Goal: Task Accomplishment & Management: Manage account settings

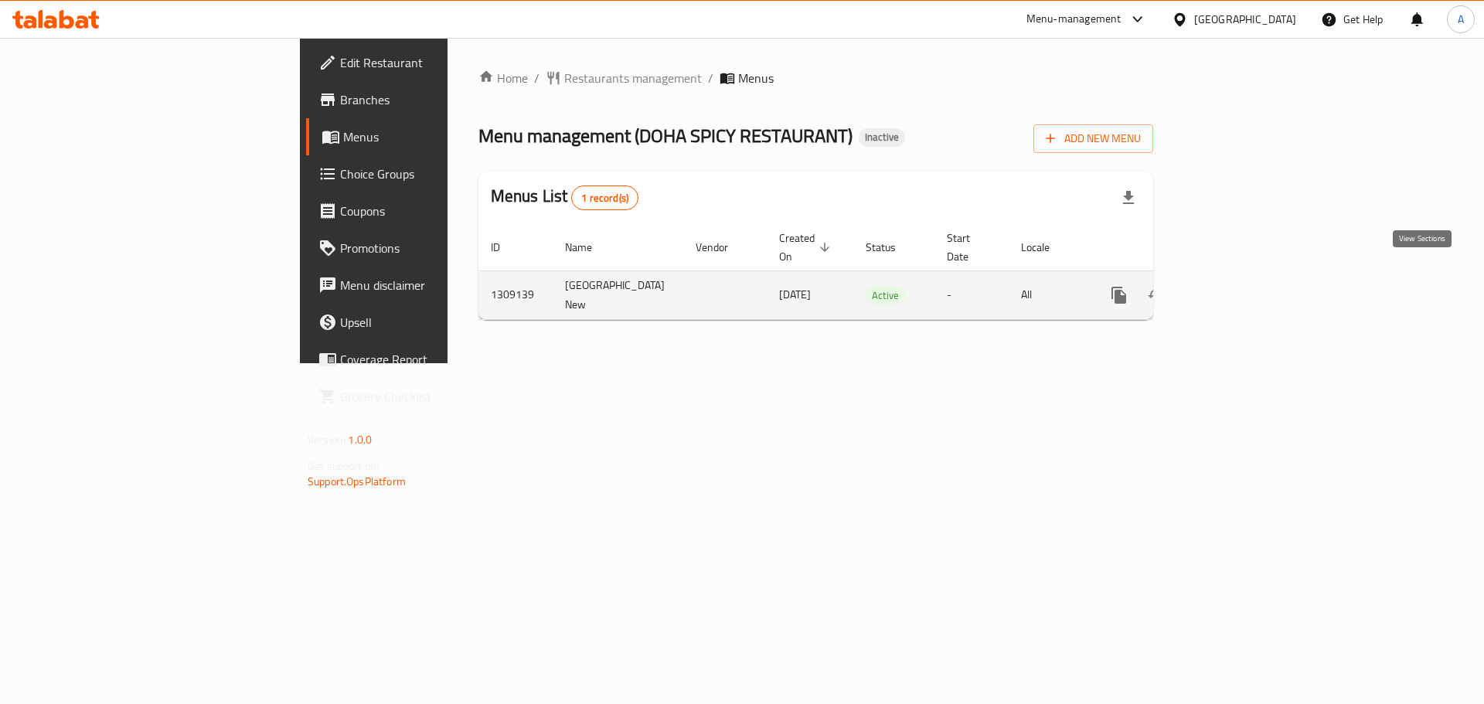
click at [1240, 286] on icon "enhanced table" at bounding box center [1230, 295] width 19 height 19
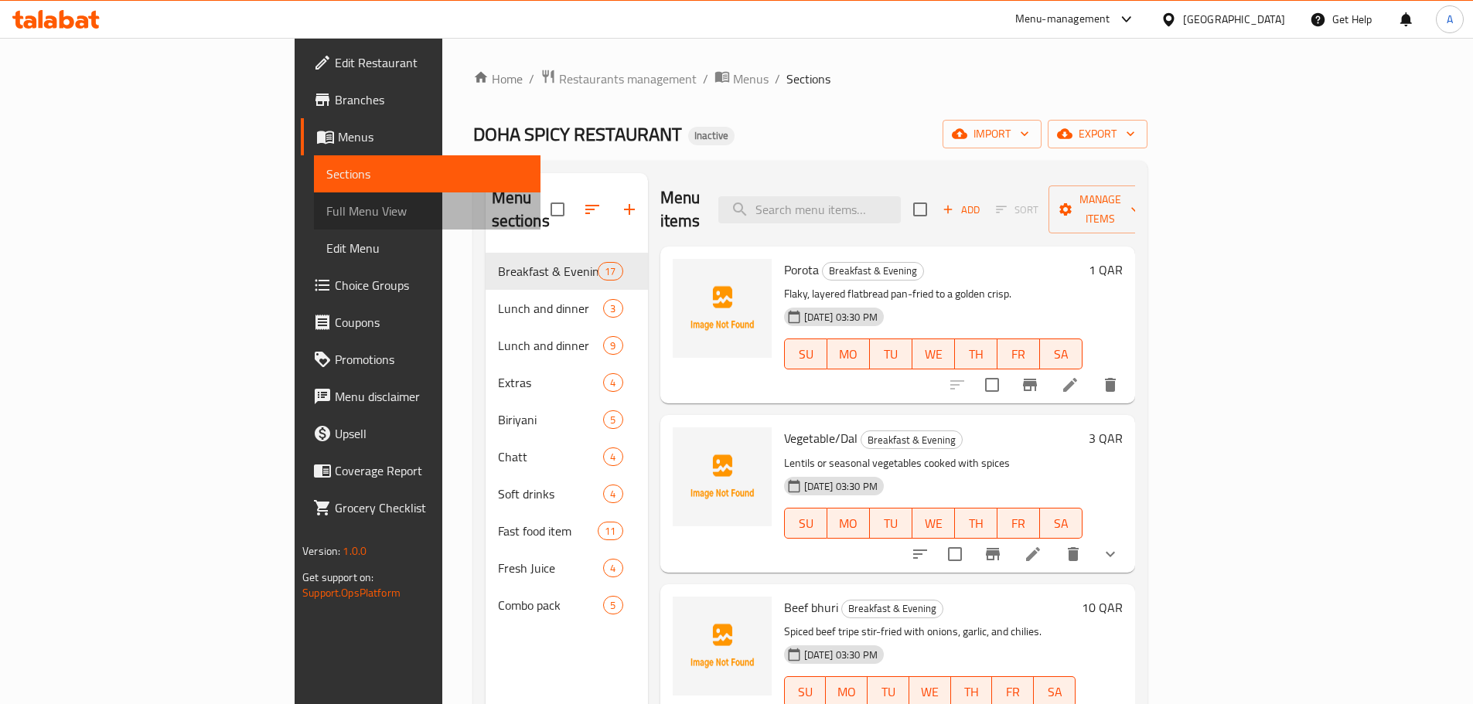
click at [314, 192] on link "Full Menu View" at bounding box center [427, 210] width 226 height 37
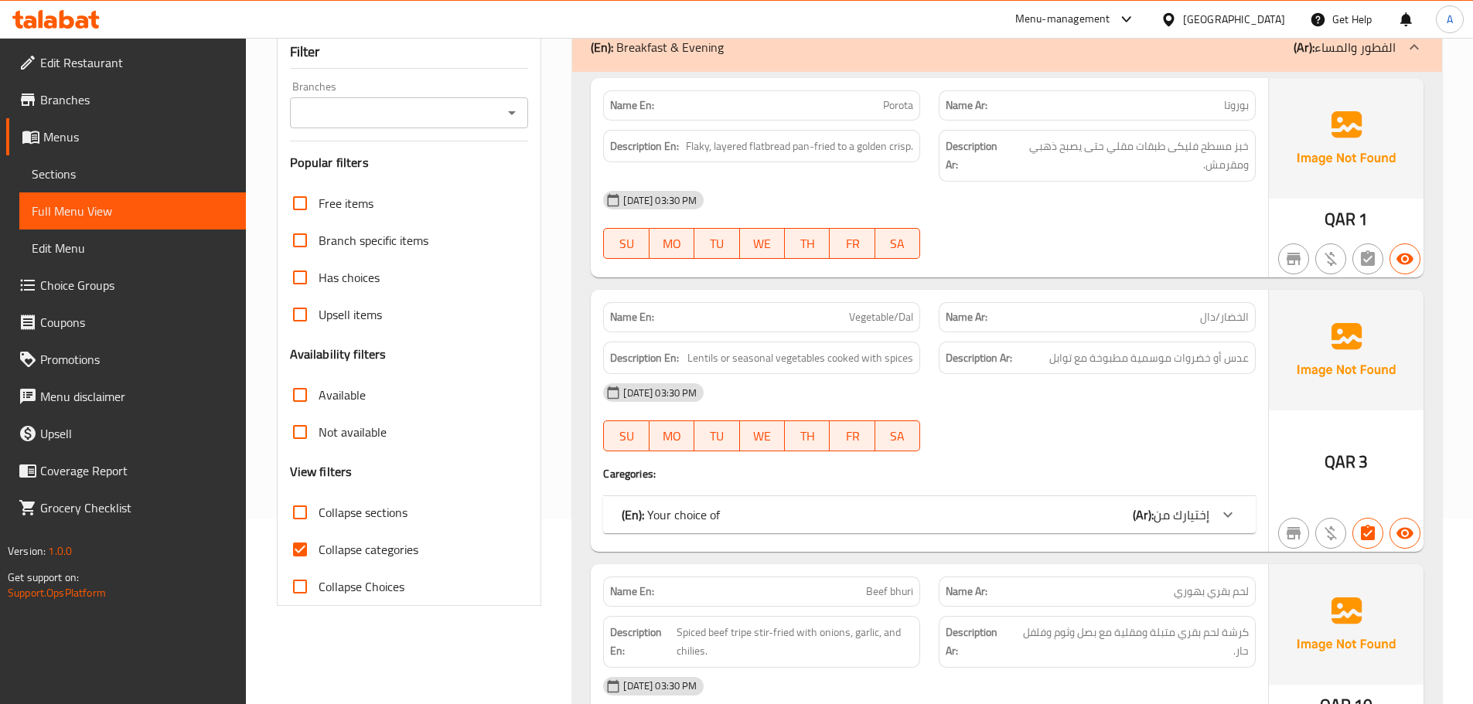
scroll to position [386, 0]
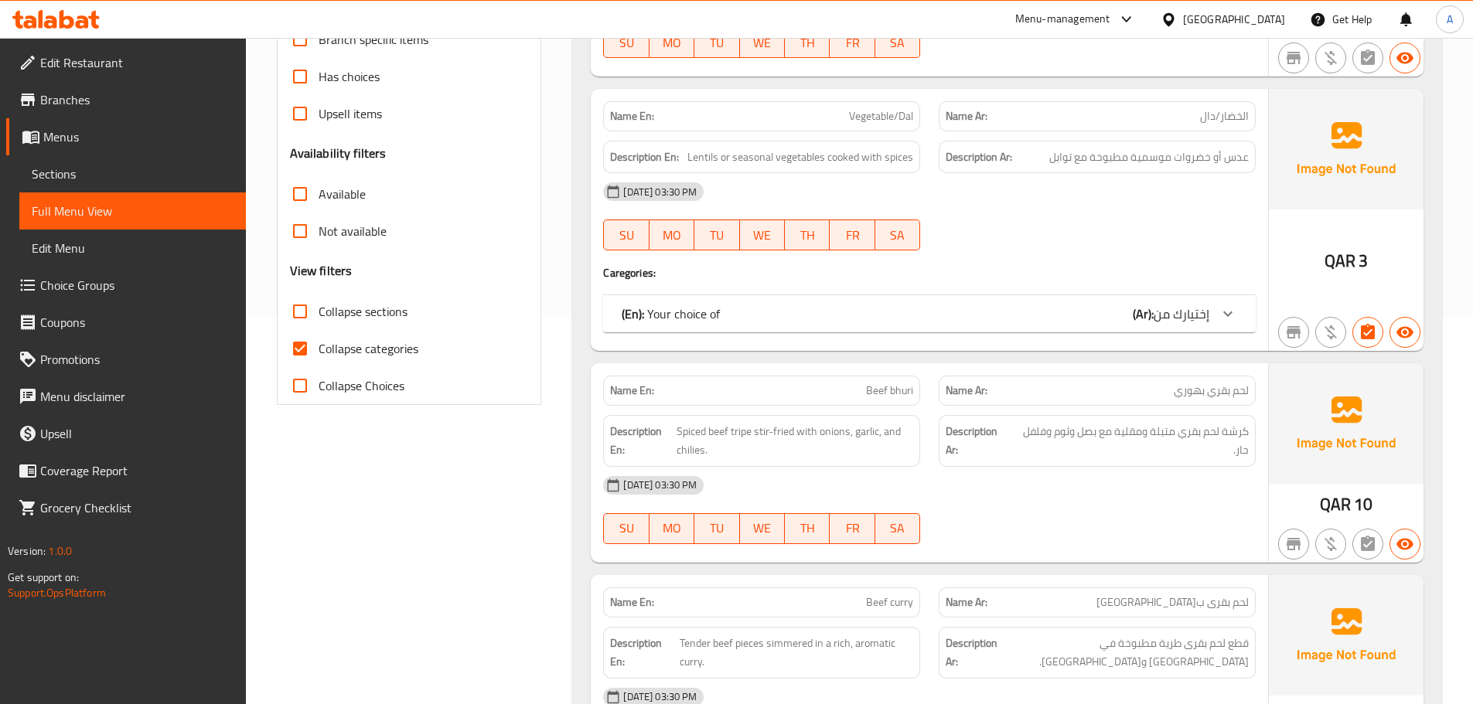
click at [349, 354] on span "Collapse categories" at bounding box center [368, 348] width 100 height 19
click at [318, 354] on input "Collapse categories" at bounding box center [299, 348] width 37 height 37
checkbox input "false"
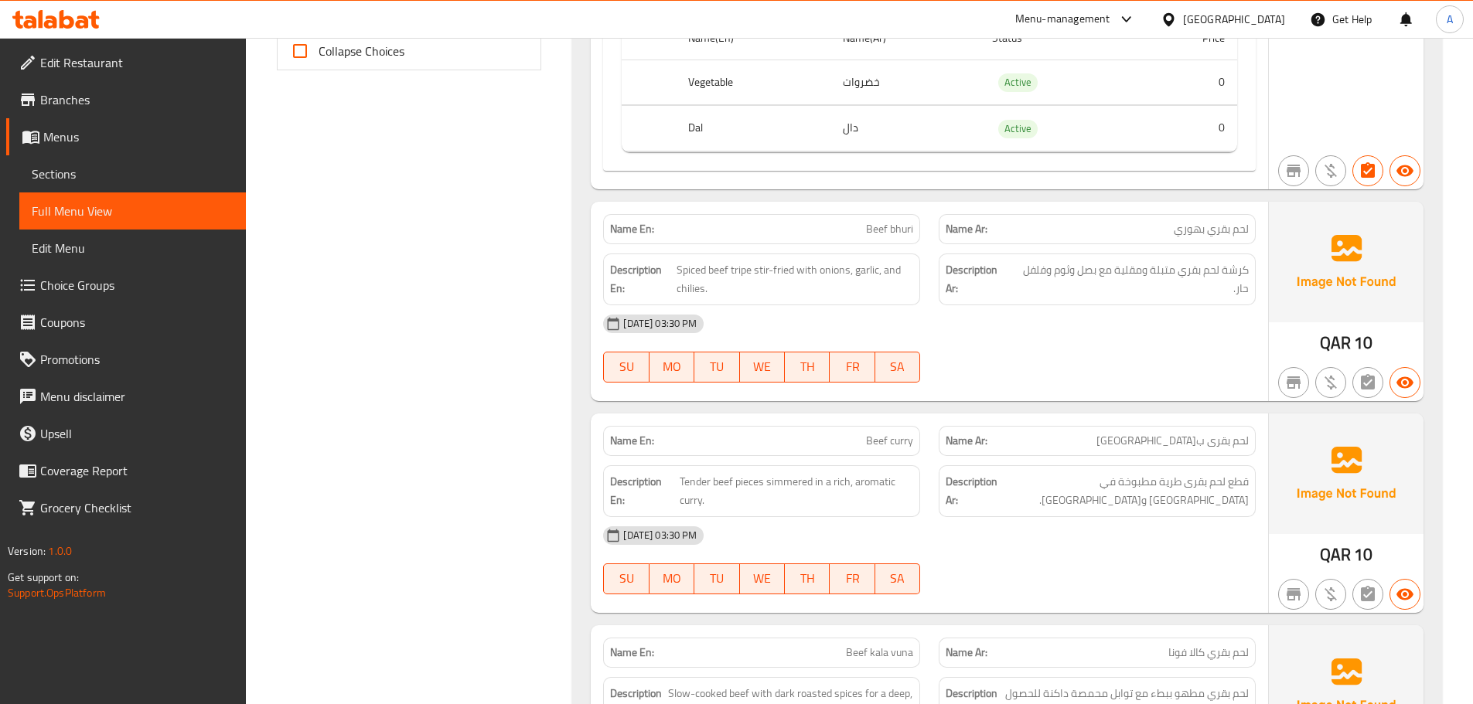
scroll to position [773, 0]
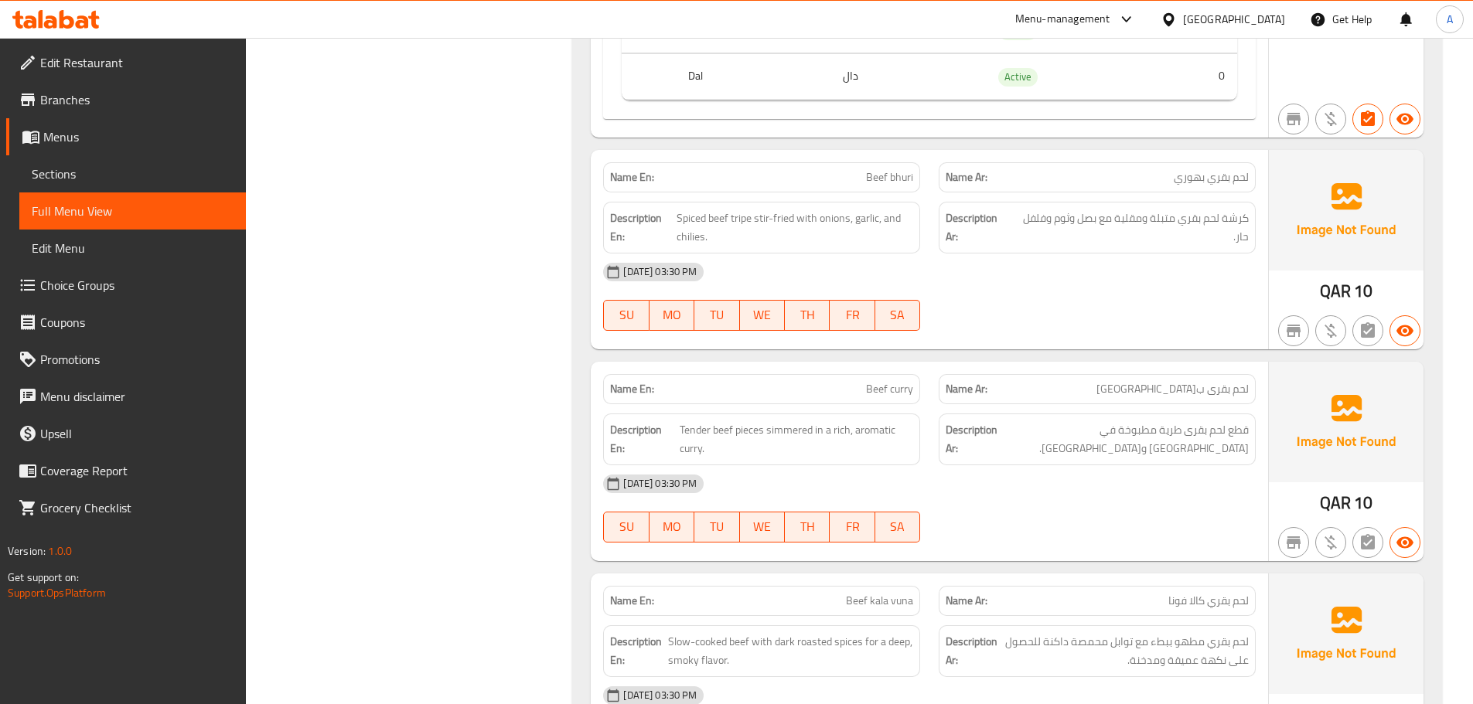
click at [1102, 282] on div "[DATE] 03:30 PM" at bounding box center [929, 272] width 671 height 37
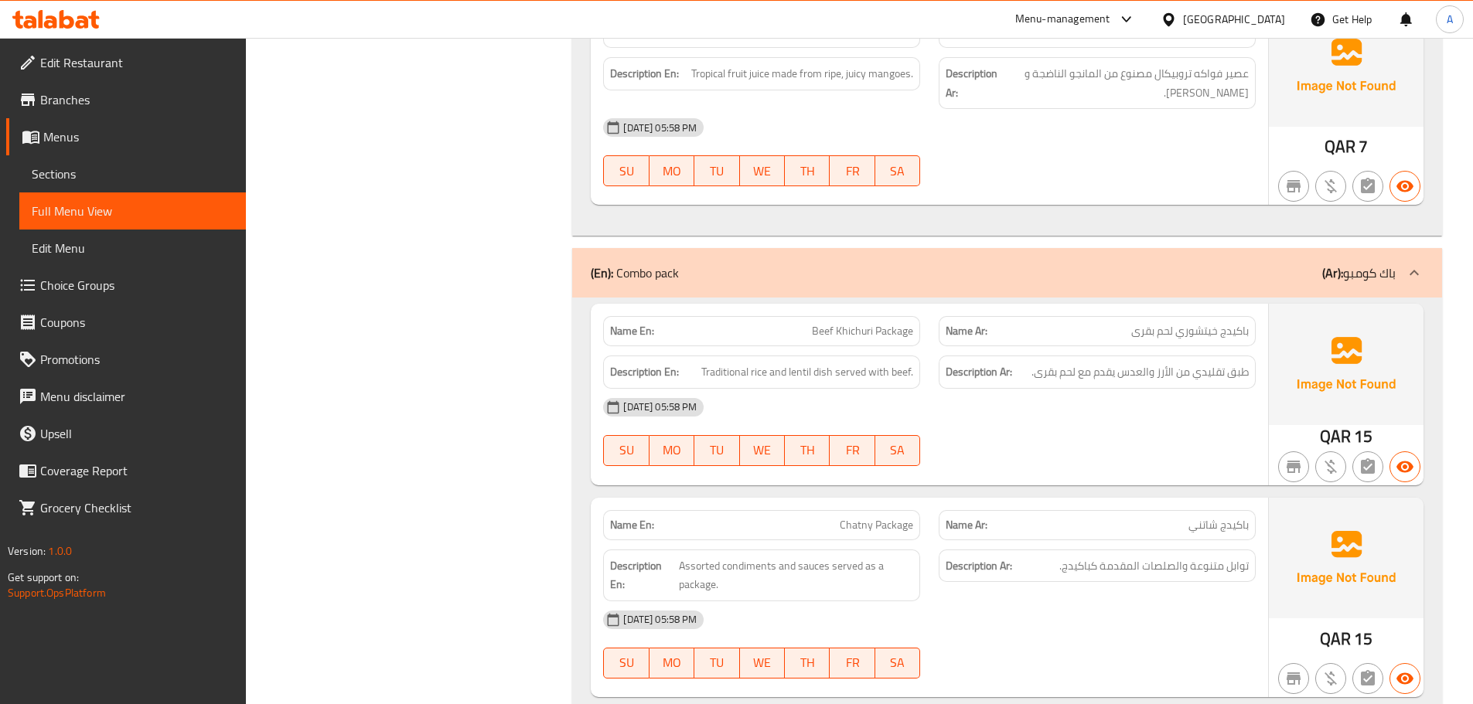
scroll to position [17376, 0]
click at [106, 176] on span "Sections" at bounding box center [133, 174] width 202 height 19
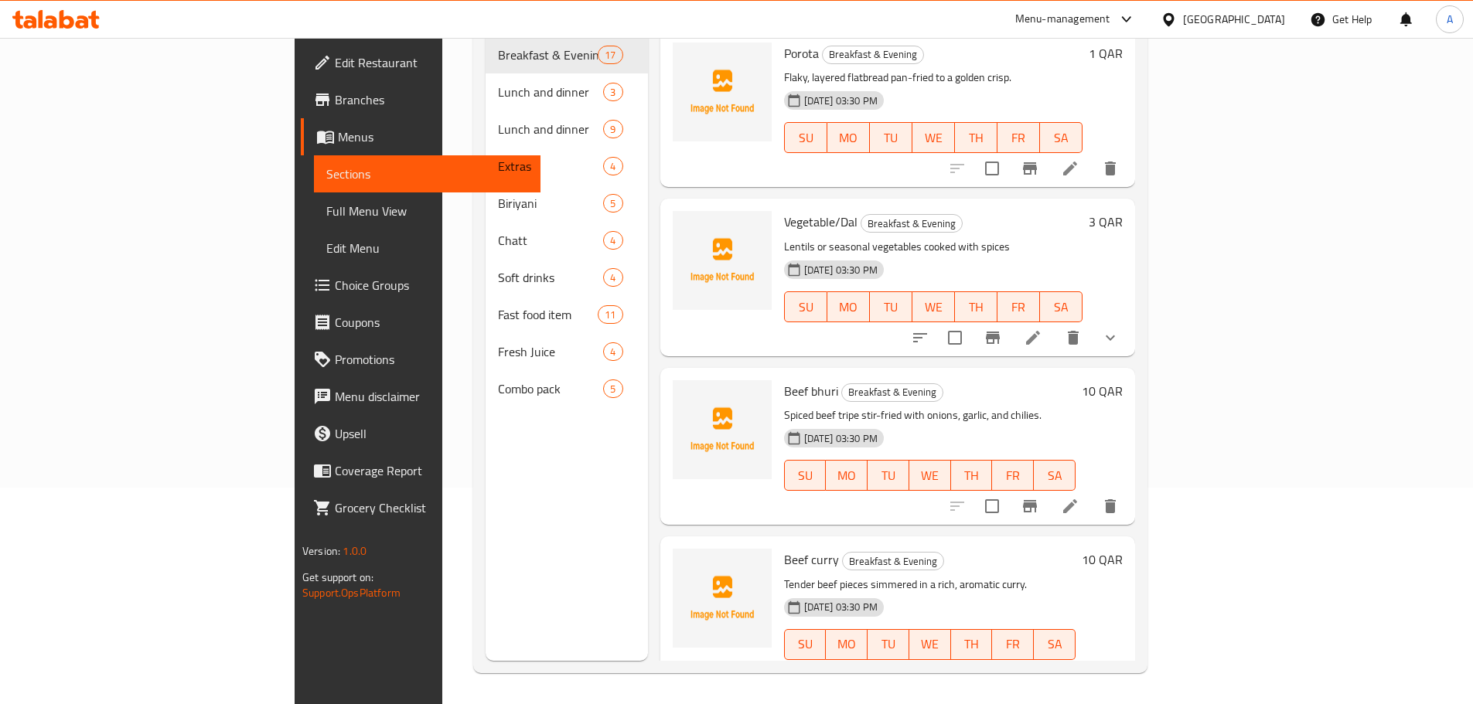
scroll to position [216, 0]
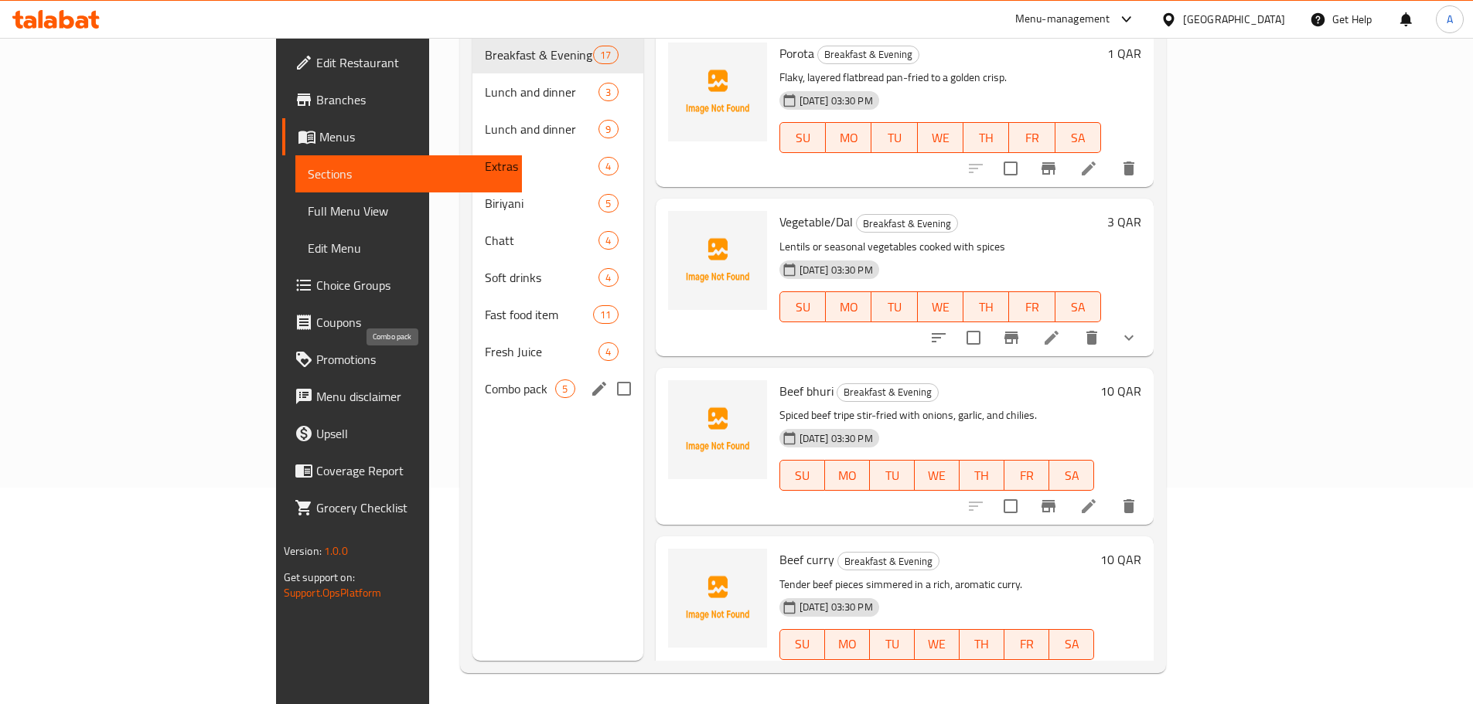
click at [472, 370] on div "Combo pack 5" at bounding box center [557, 388] width 170 height 37
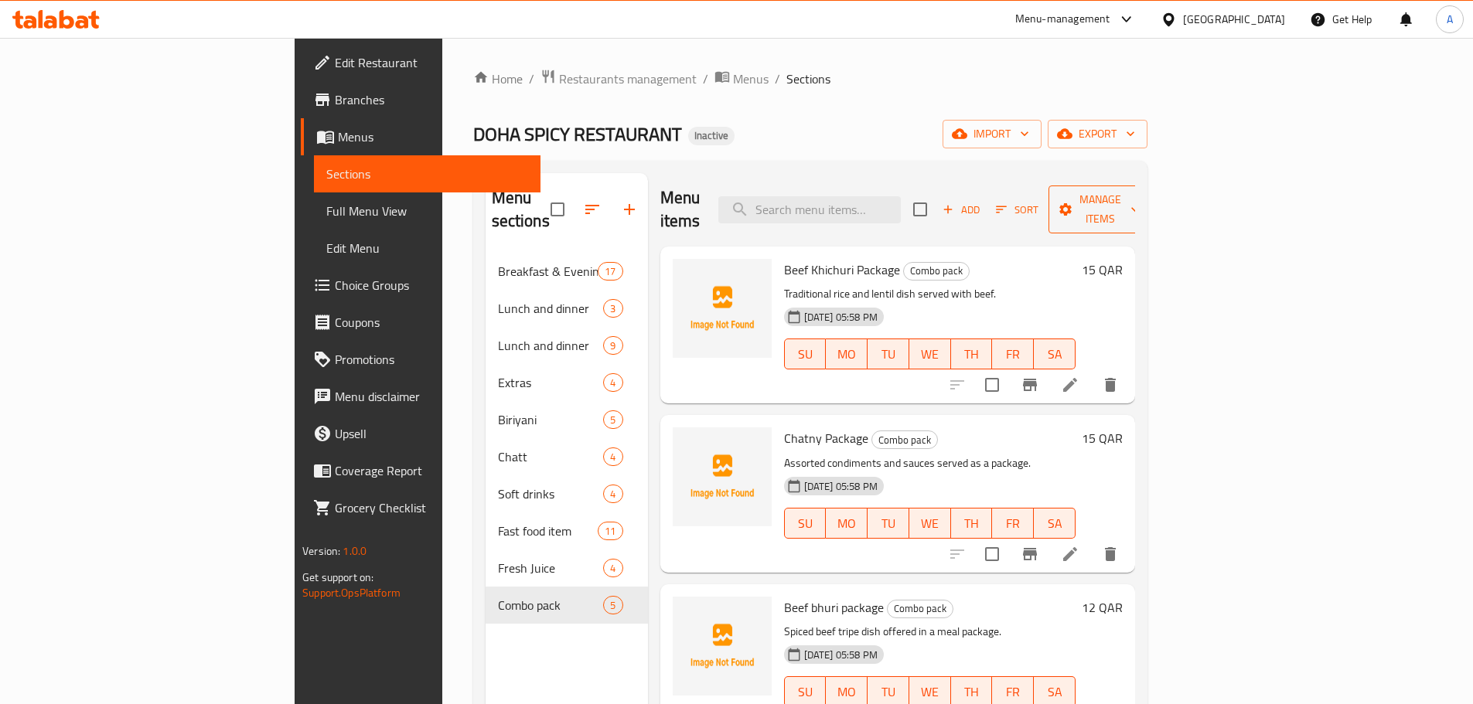
click at [1139, 204] on span "Manage items" at bounding box center [1100, 209] width 79 height 39
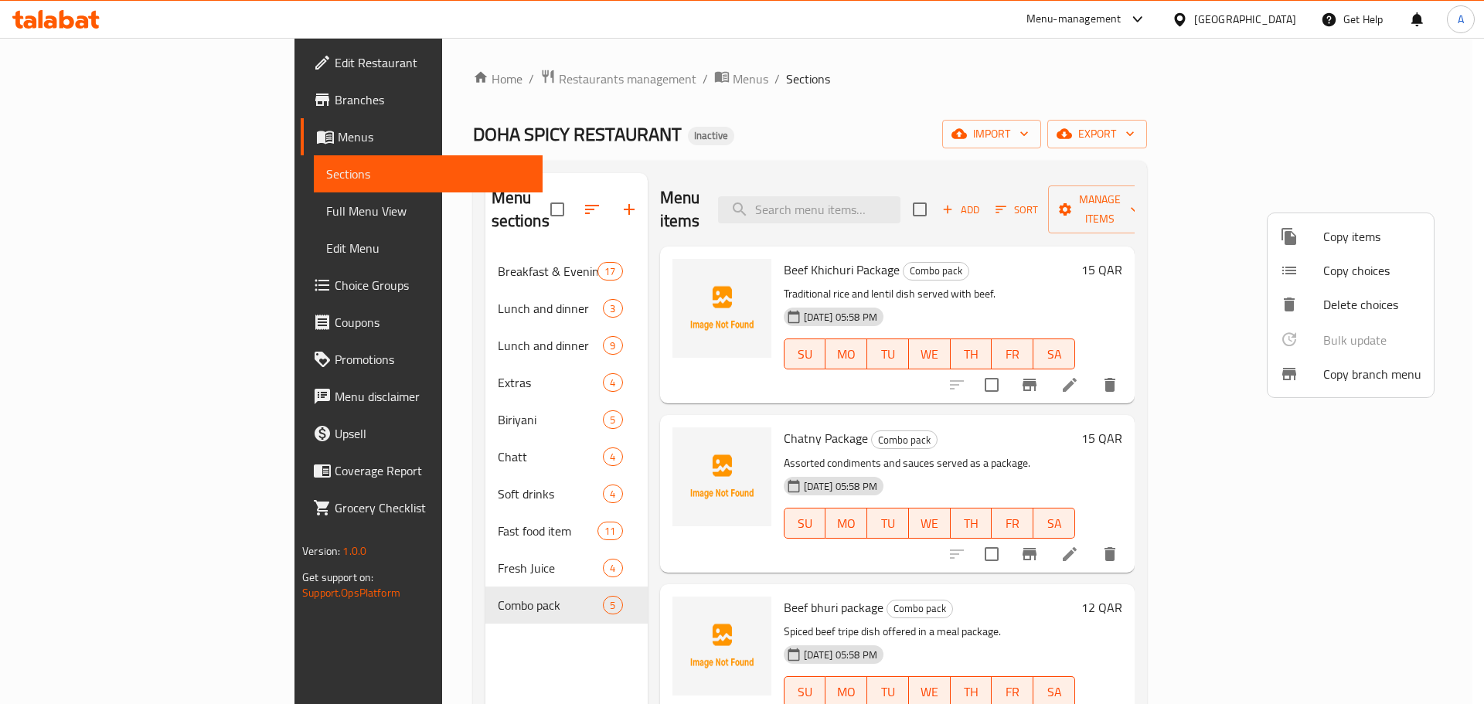
click at [383, 537] on div at bounding box center [742, 352] width 1484 height 704
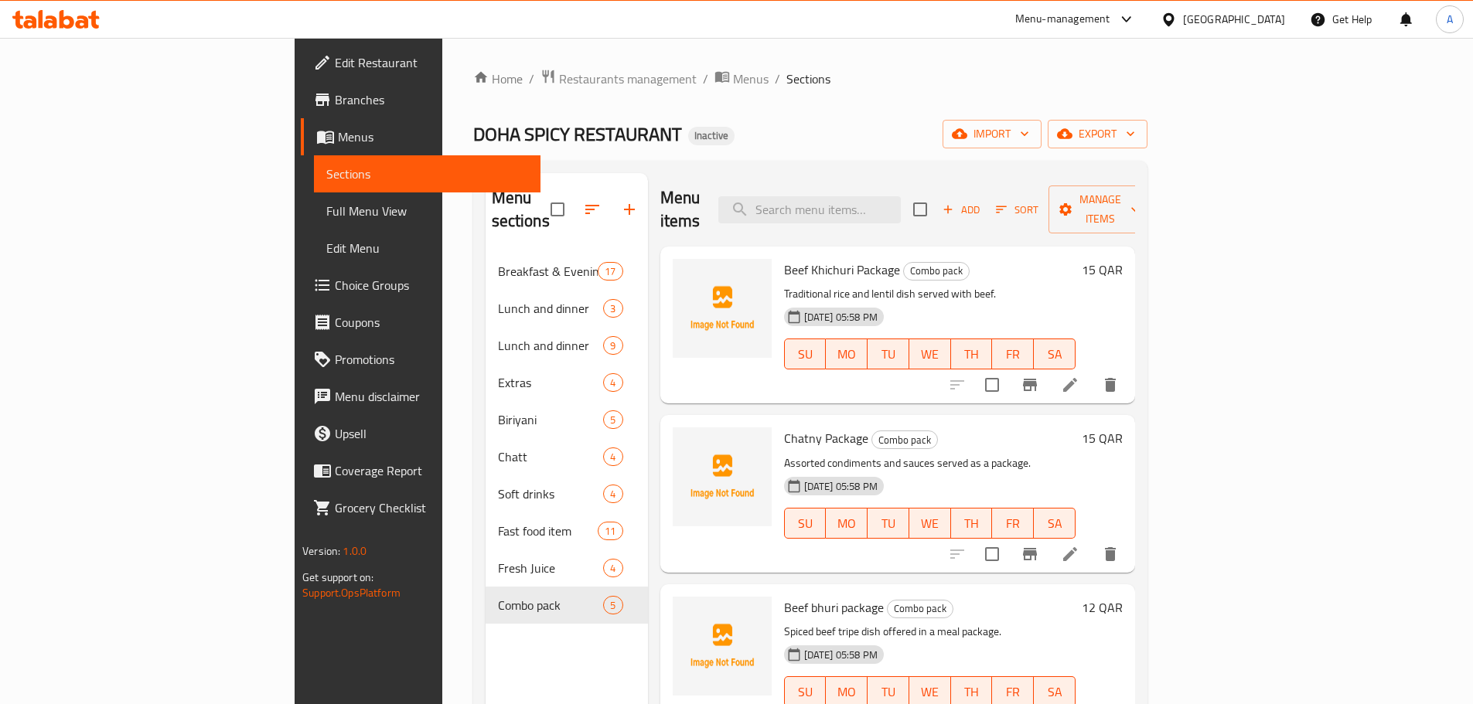
click at [498, 559] on span "Fresh Juice" at bounding box center [551, 568] width 106 height 19
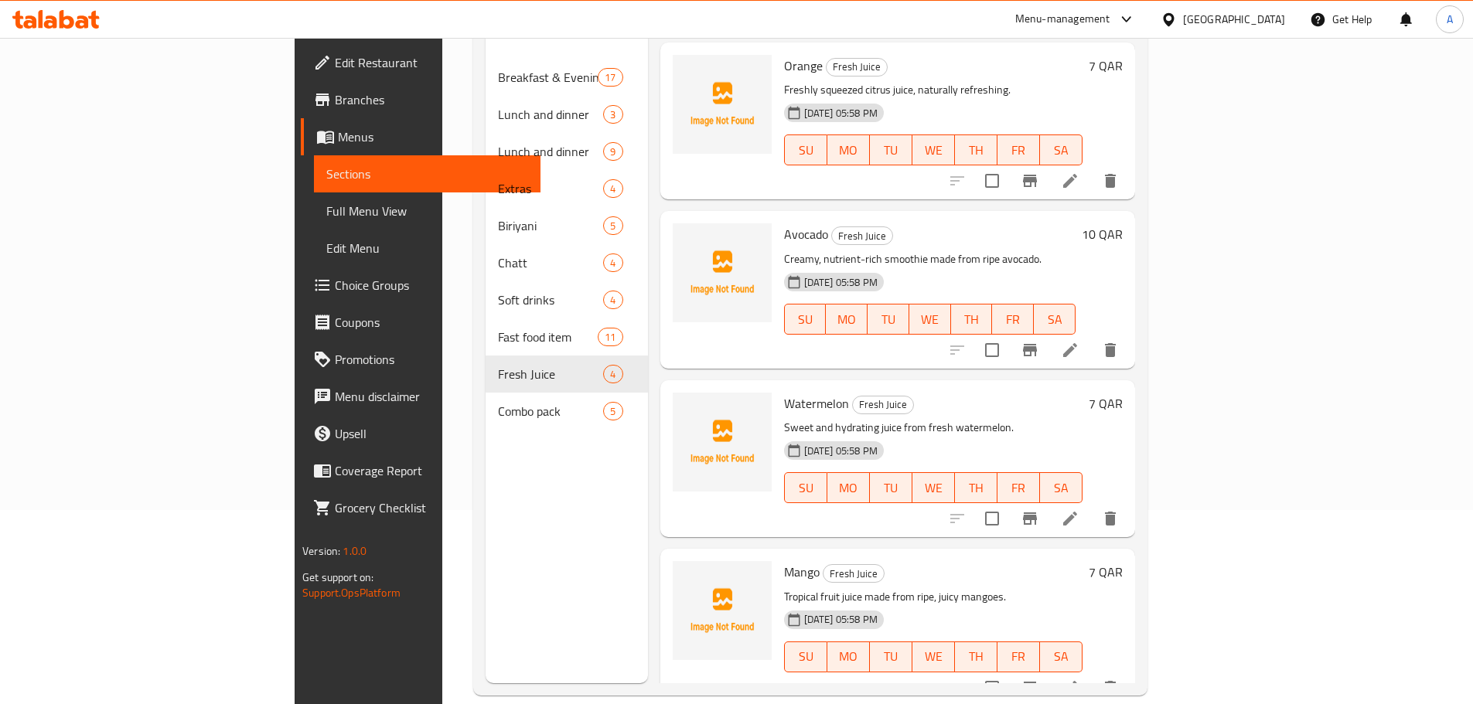
scroll to position [216, 0]
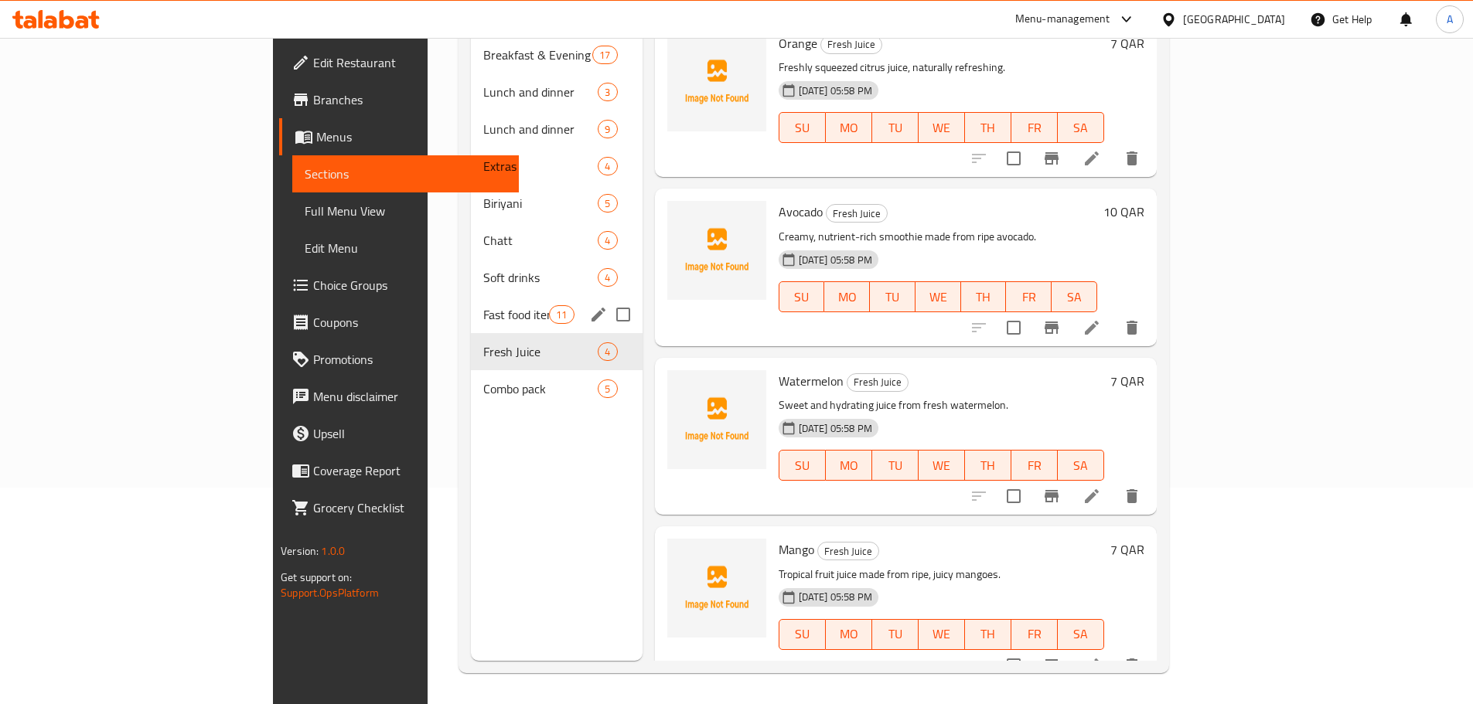
click at [483, 305] on span "Fast food item" at bounding box center [516, 314] width 66 height 19
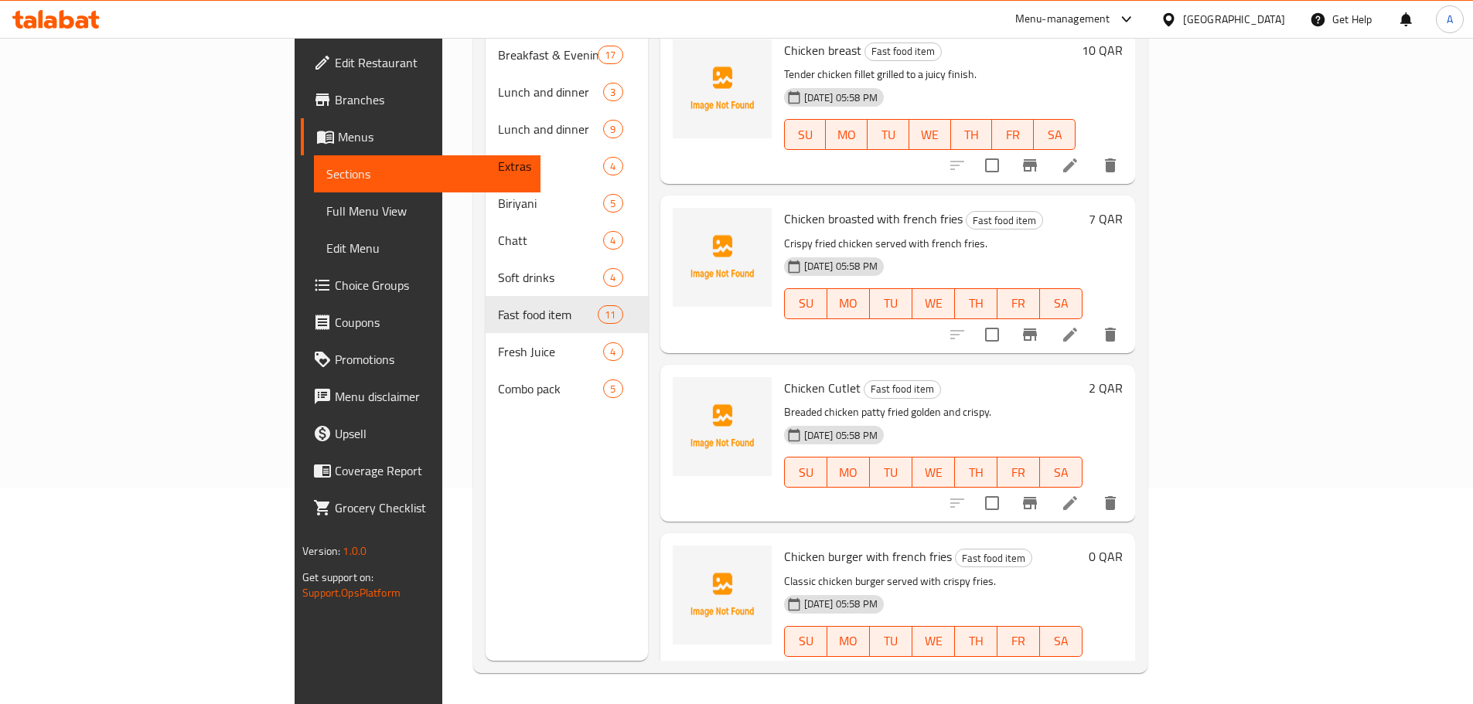
scroll to position [1192, 0]
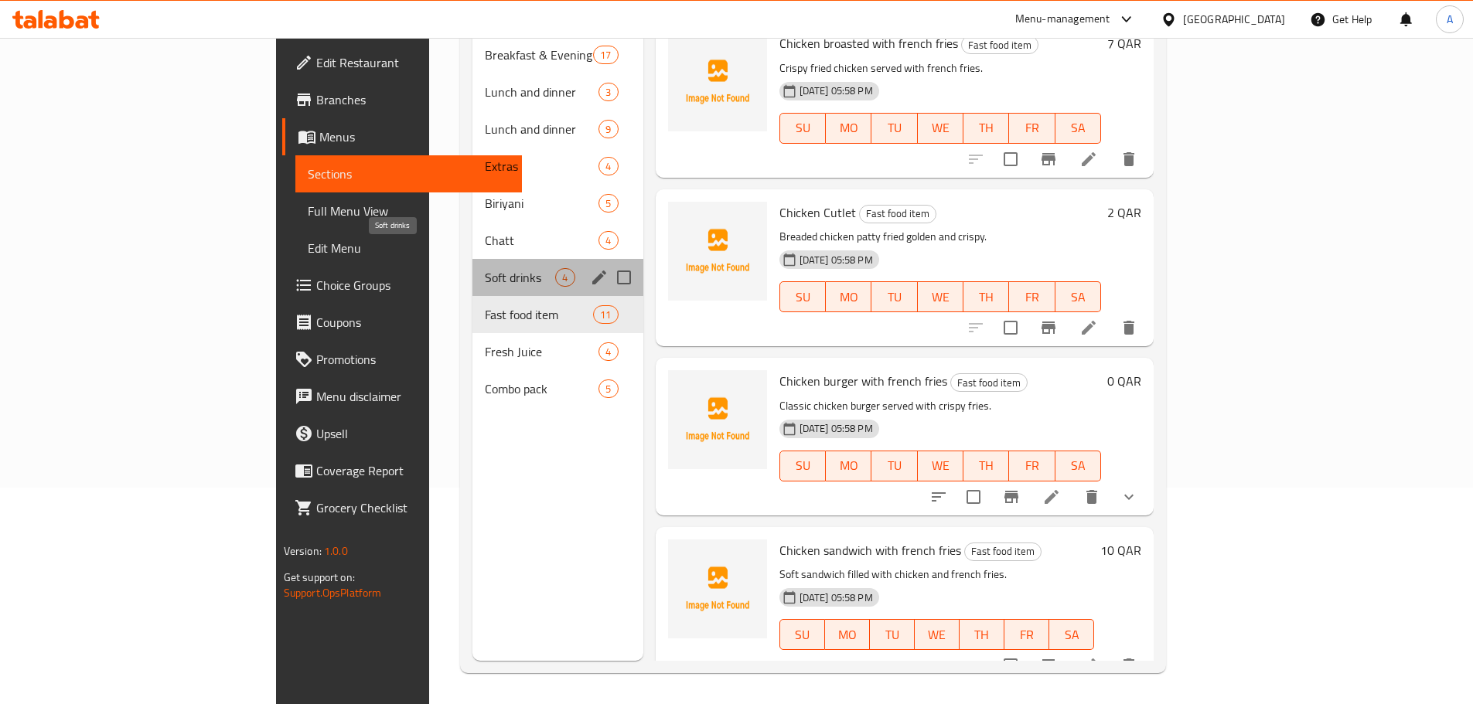
click at [485, 268] on span "Soft drinks" at bounding box center [520, 277] width 70 height 19
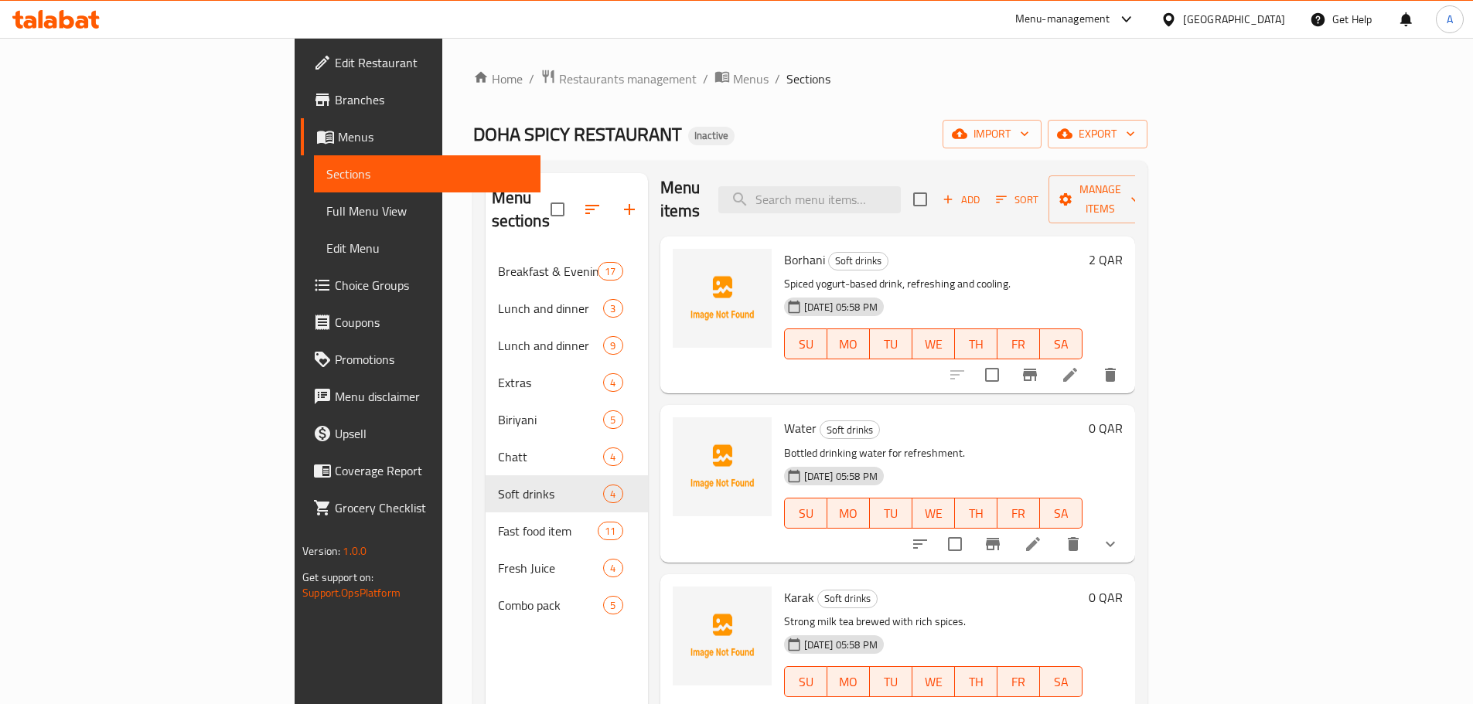
scroll to position [216, 0]
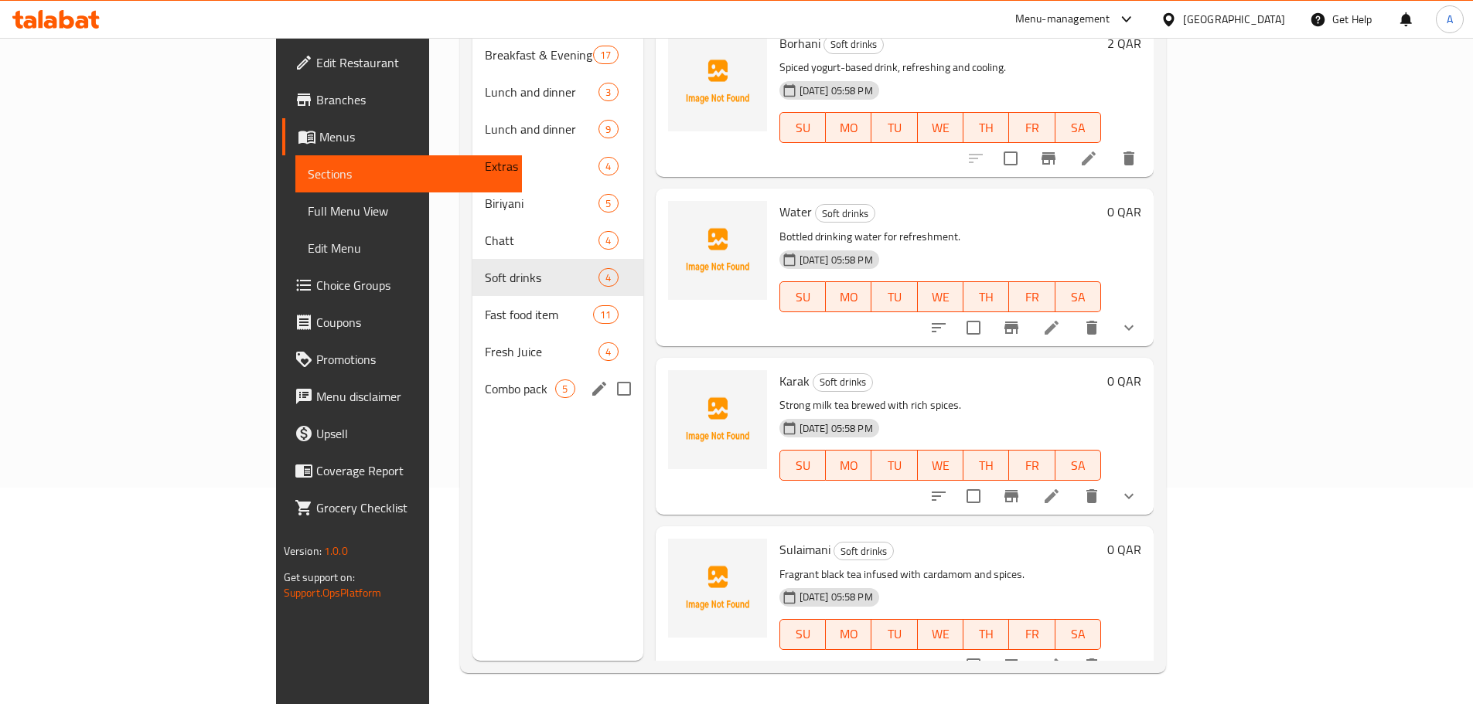
click at [472, 370] on div "Combo pack 5" at bounding box center [557, 388] width 170 height 37
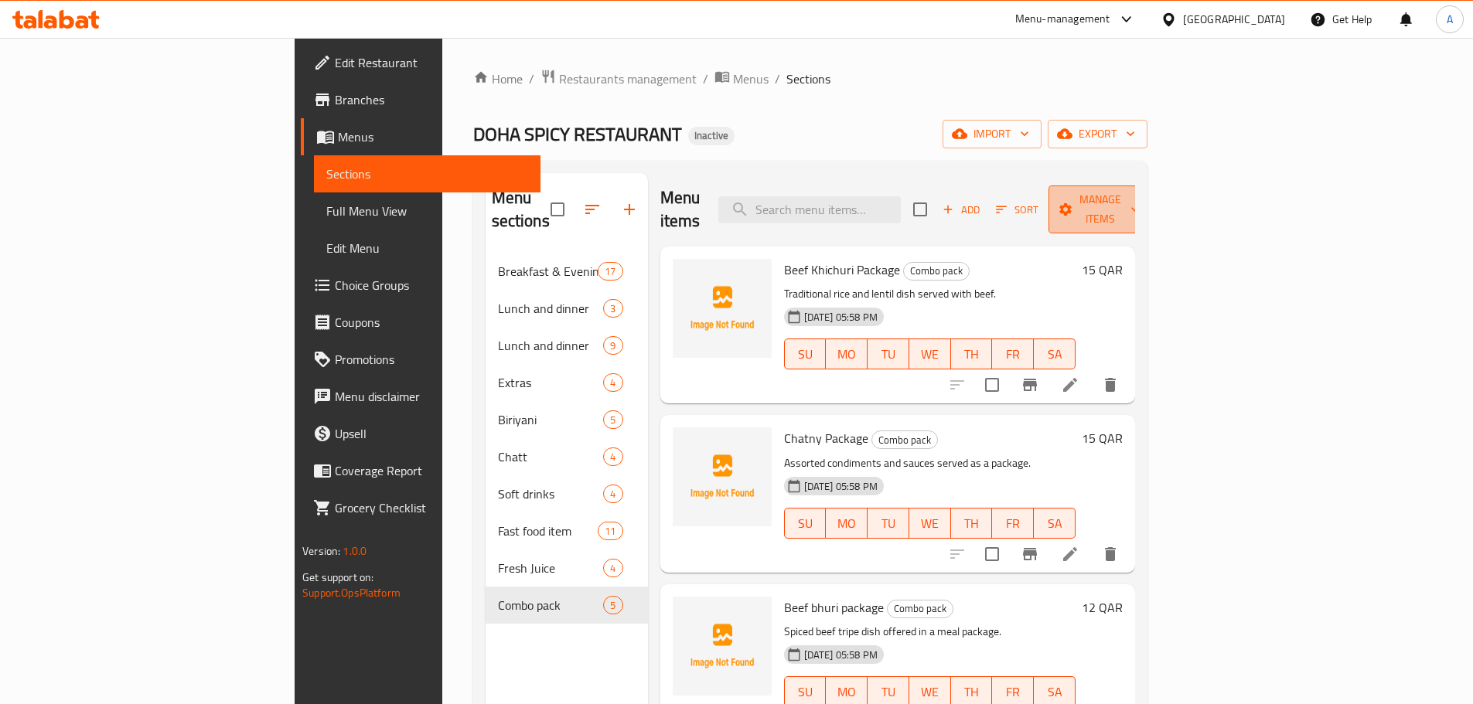
click at [1139, 190] on span "Manage items" at bounding box center [1100, 209] width 79 height 39
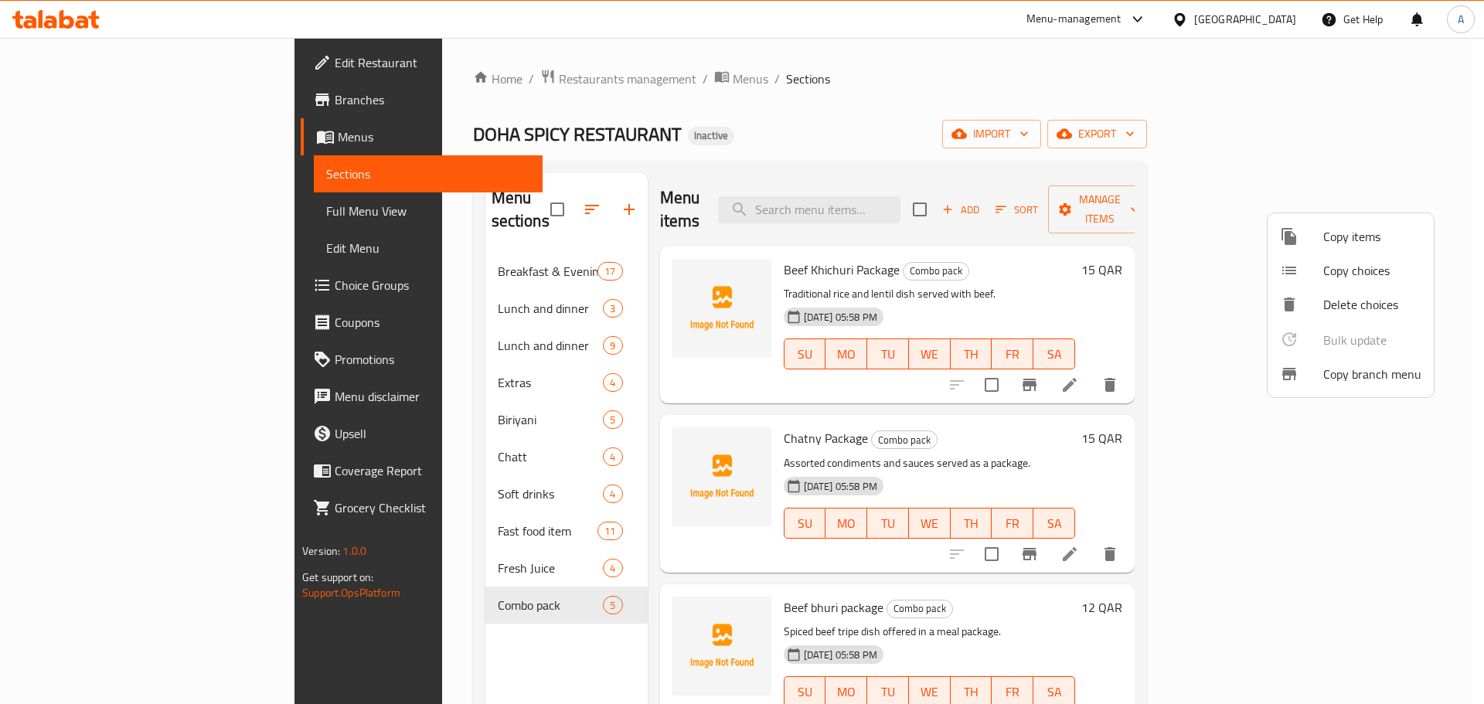
click at [1343, 241] on span "Copy items" at bounding box center [1372, 236] width 98 height 19
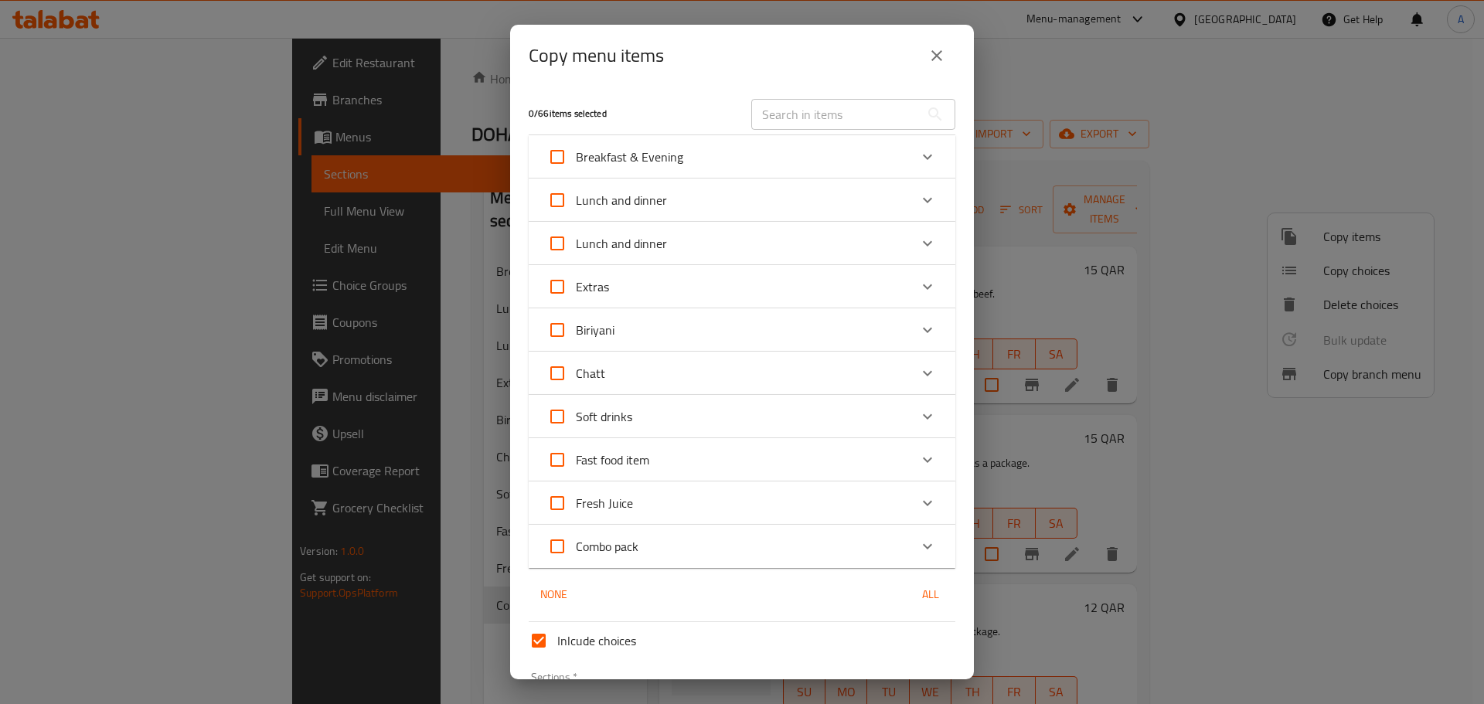
click at [628, 544] on span "Combo pack" at bounding box center [607, 546] width 63 height 23
click at [576, 544] on input "Combo pack" at bounding box center [557, 546] width 37 height 37
checkbox input "true"
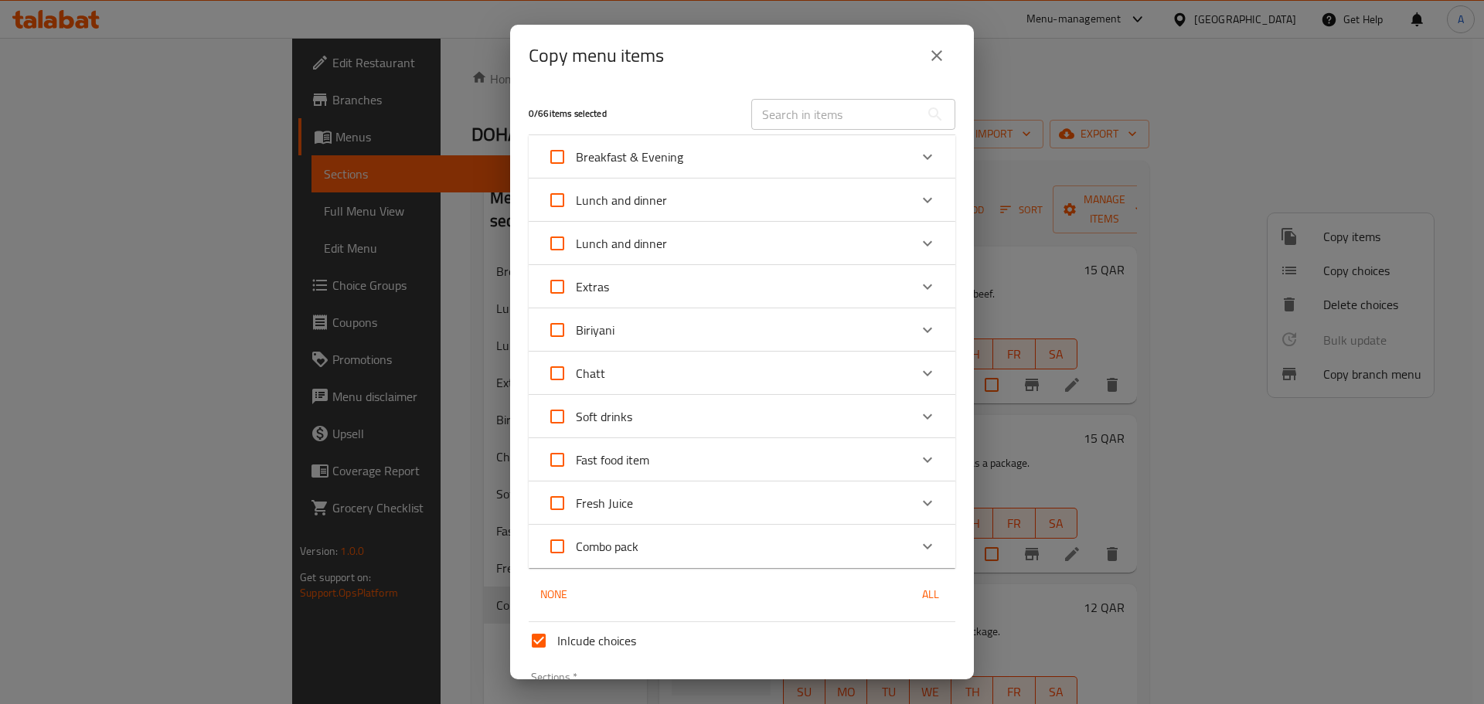
checkbox input "true"
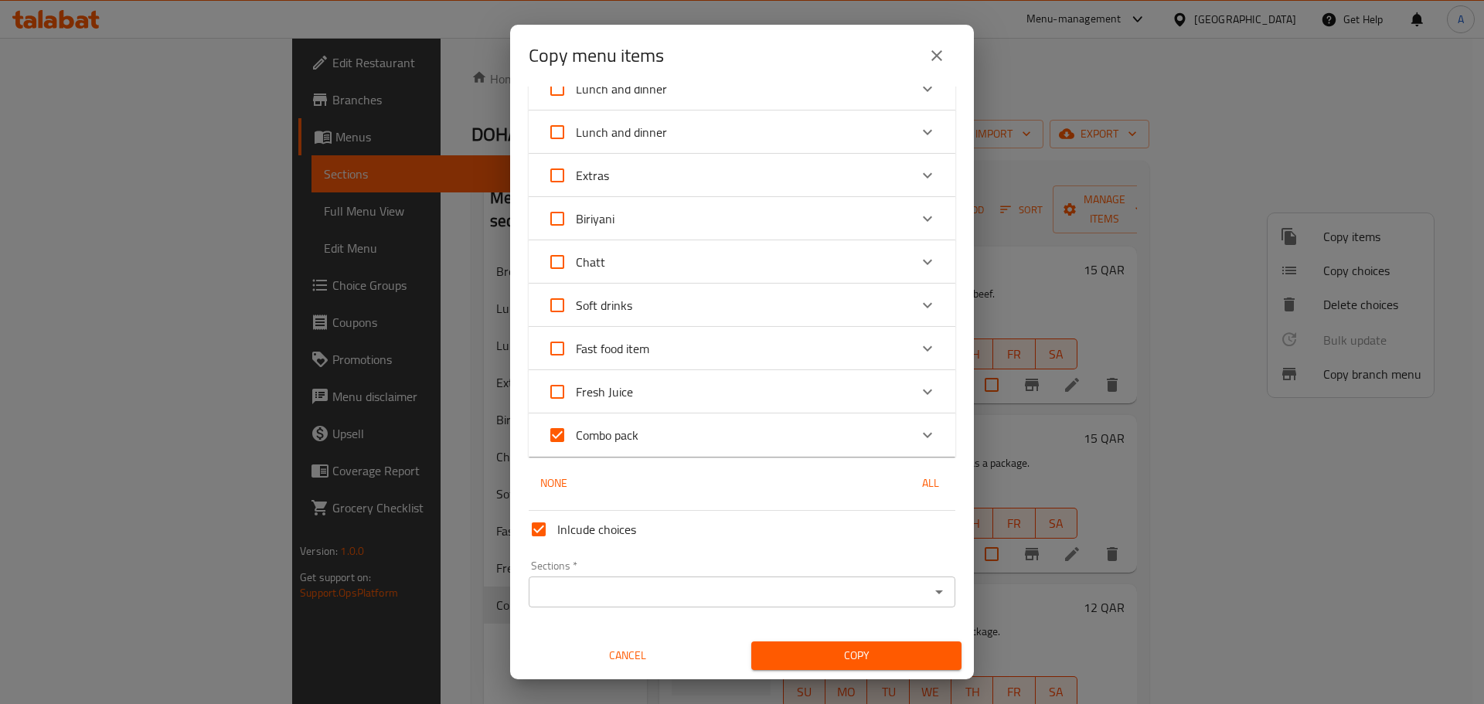
click at [727, 414] on div "Combo pack" at bounding box center [742, 435] width 427 height 43
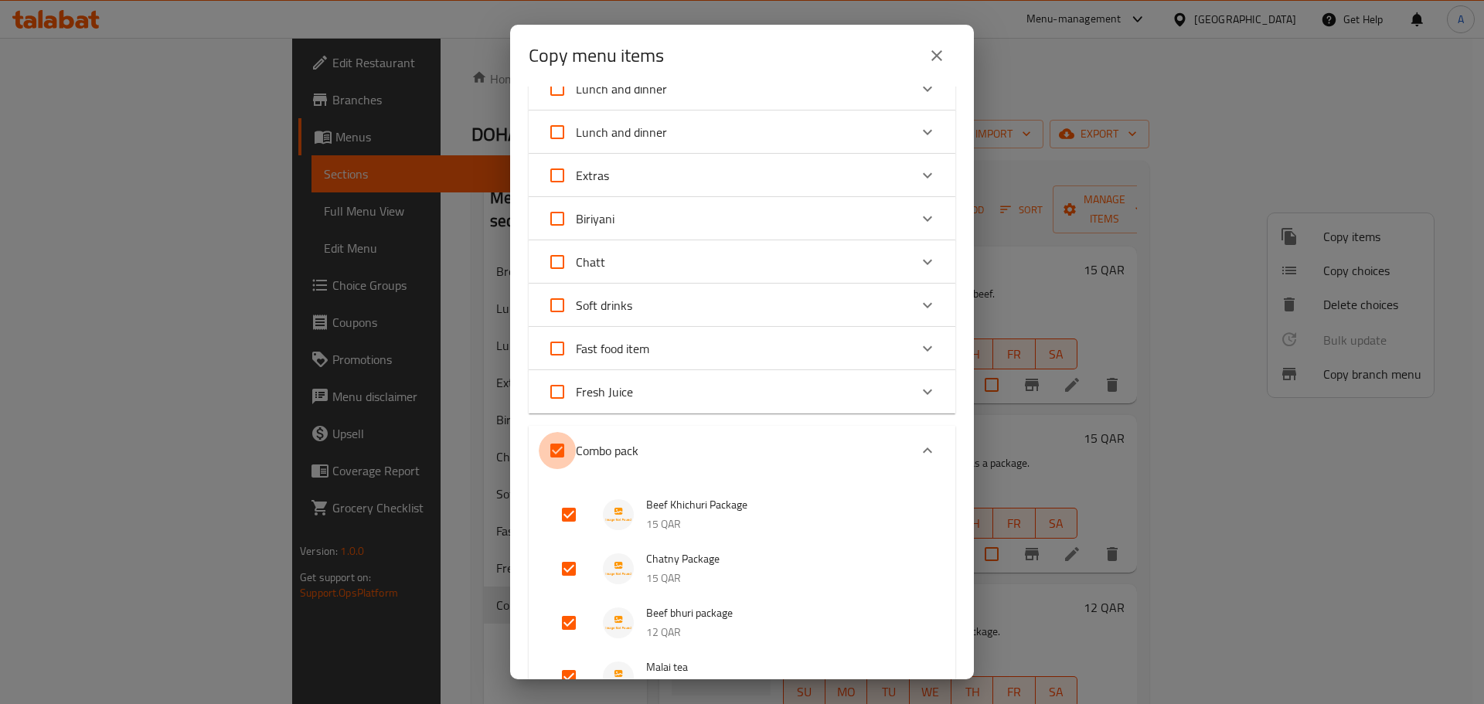
click at [559, 441] on input "Combo pack" at bounding box center [557, 450] width 37 height 37
checkbox input "false"
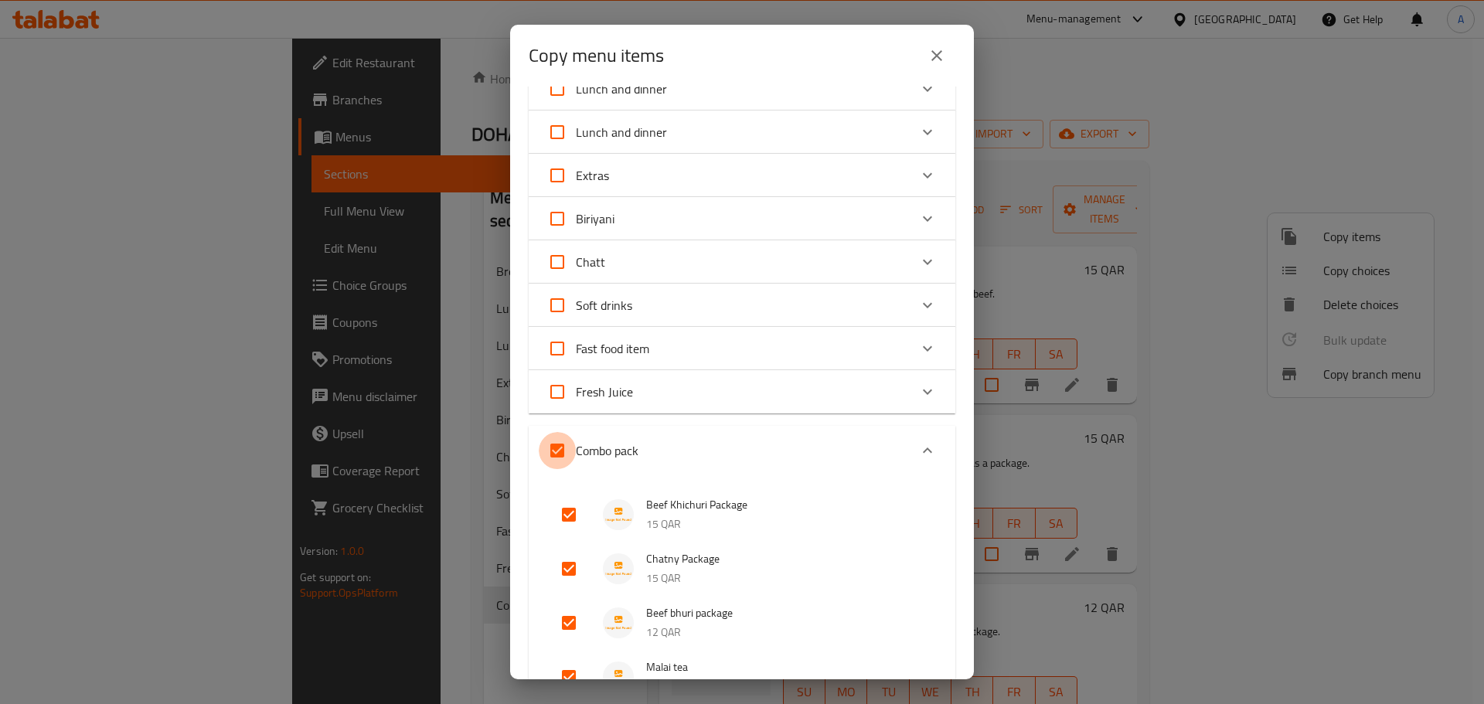
checkbox input "false"
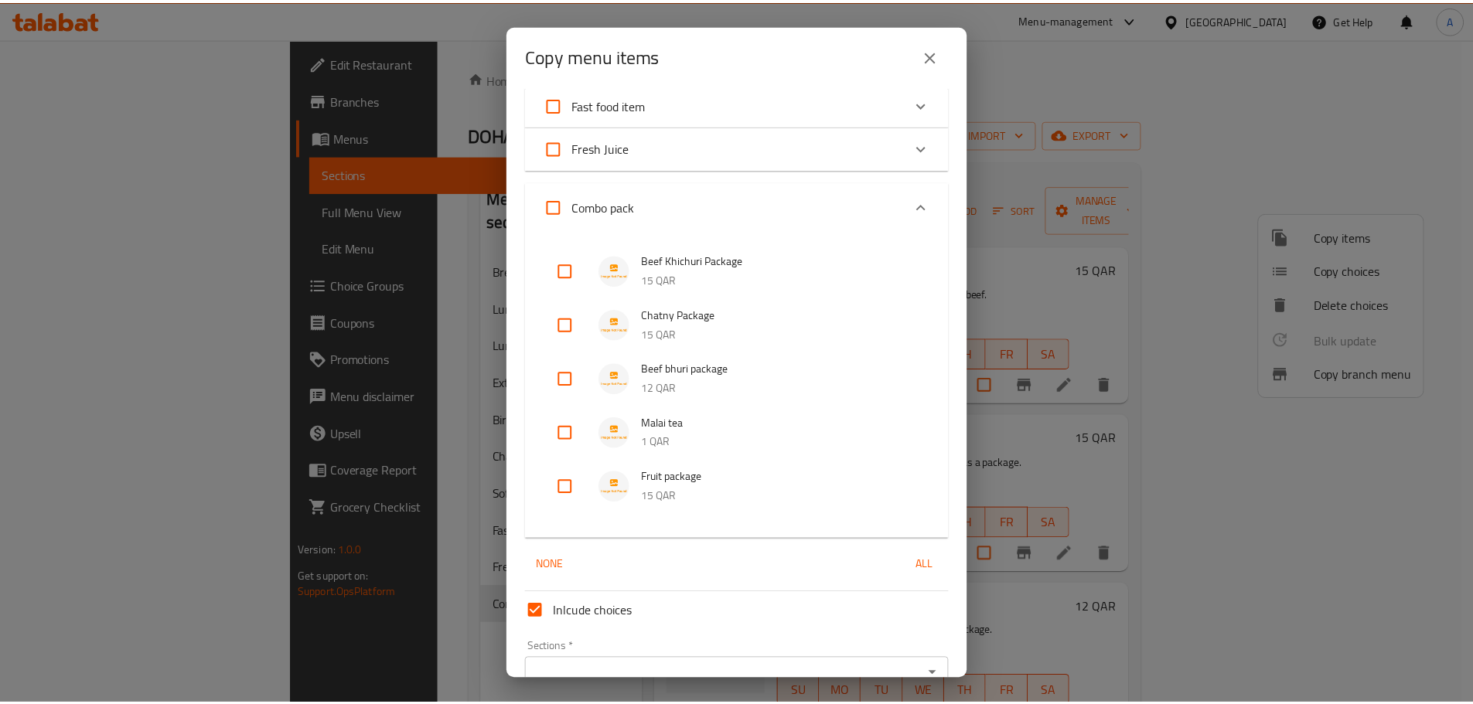
scroll to position [438, 0]
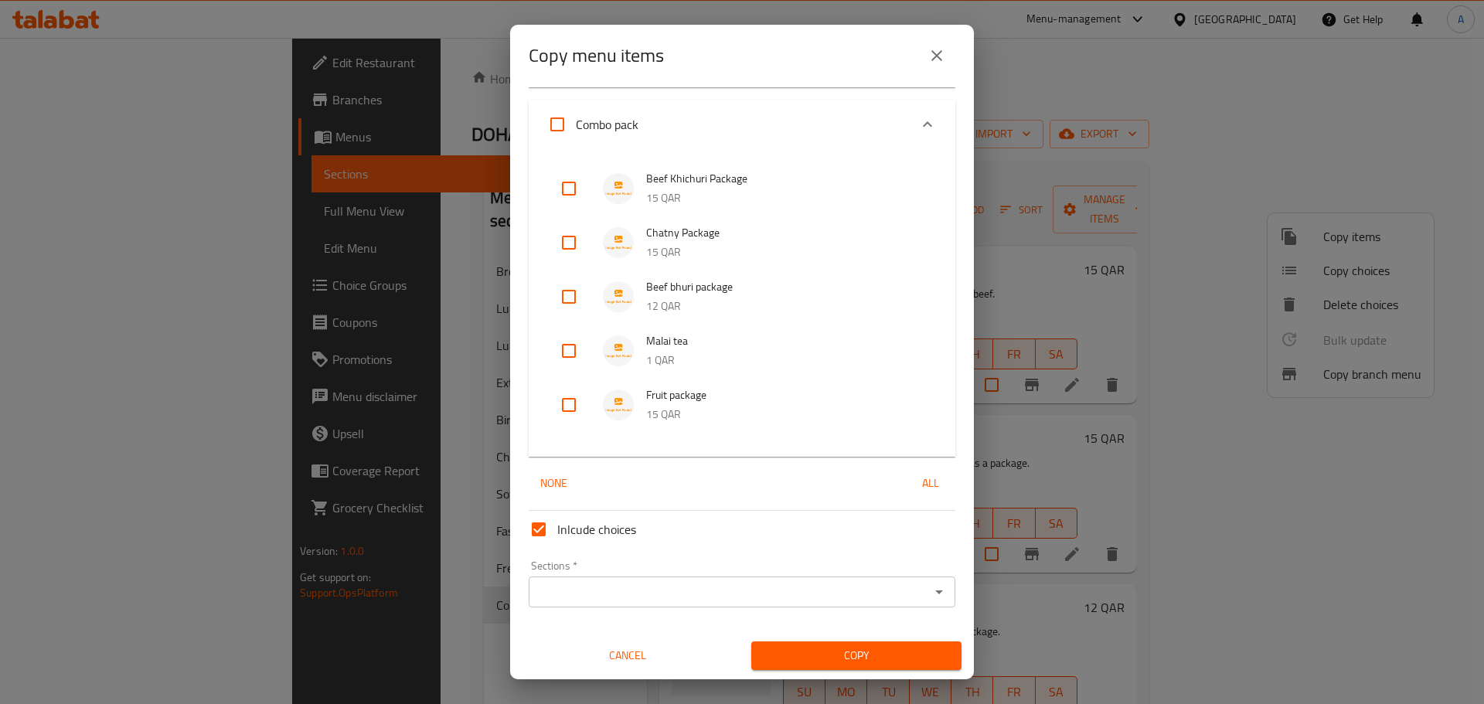
click at [564, 349] on input "checkbox" at bounding box center [568, 350] width 37 height 37
checkbox input "true"
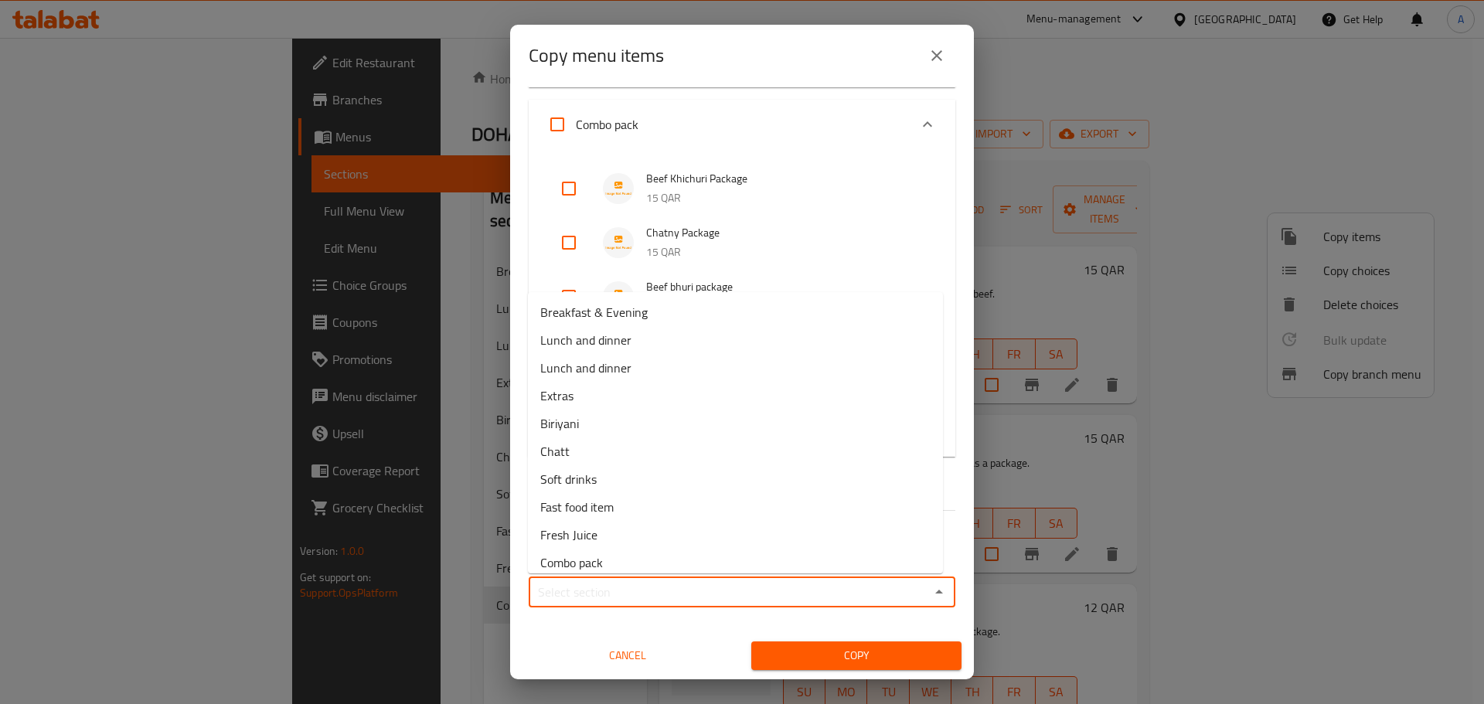
click at [636, 588] on input "Sections   *" at bounding box center [729, 592] width 392 height 22
click at [613, 486] on li "Soft drinks" at bounding box center [735, 479] width 415 height 28
type input "Soft drinks"
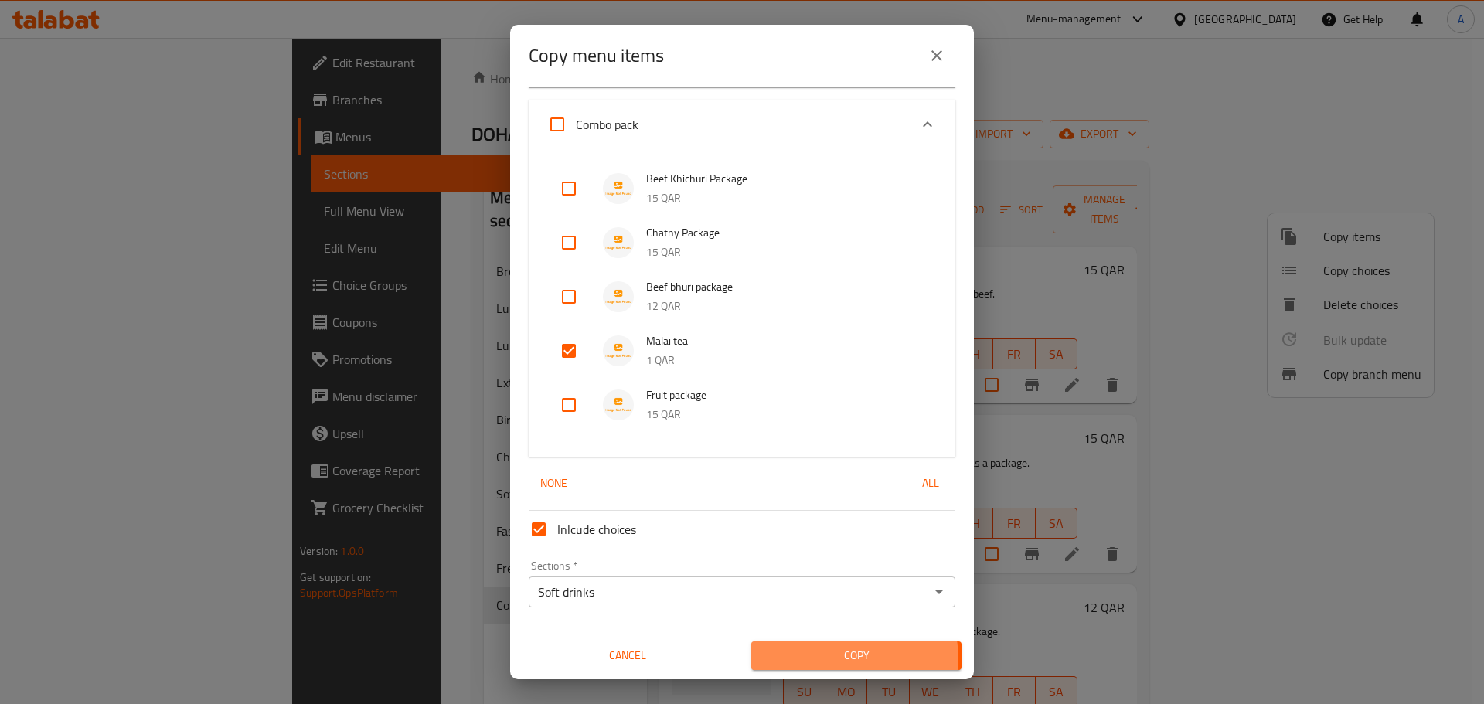
click at [830, 659] on span "Copy" at bounding box center [857, 655] width 186 height 19
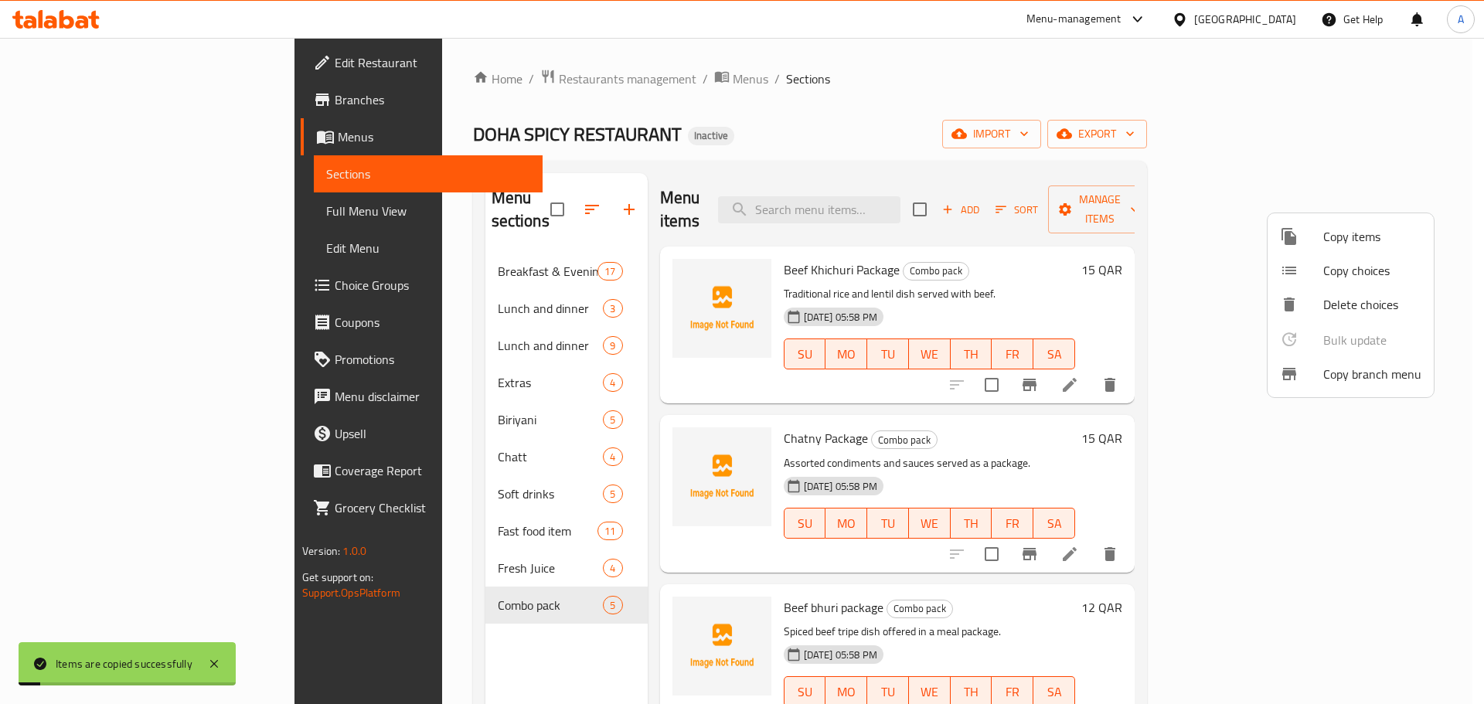
click at [369, 577] on div at bounding box center [742, 352] width 1484 height 704
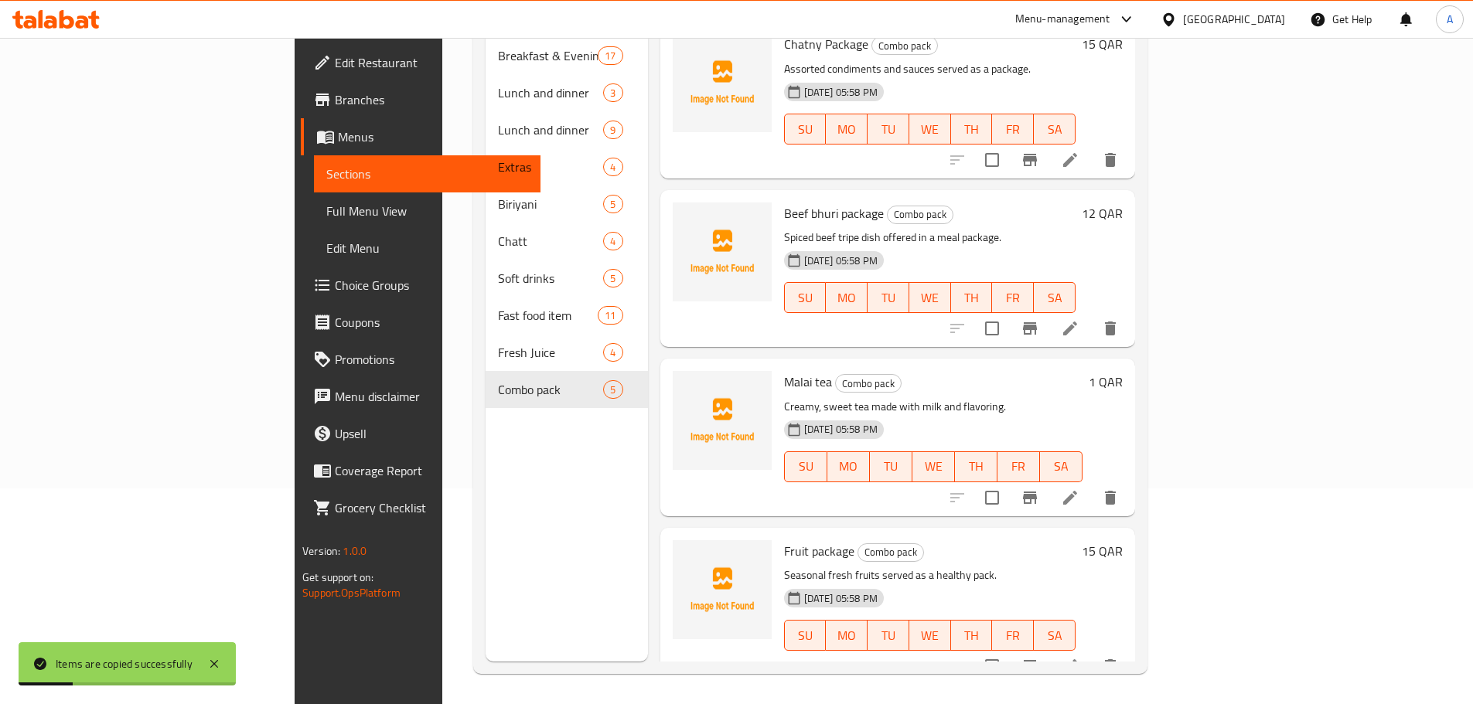
scroll to position [216, 0]
click at [1119, 488] on icon "delete" at bounding box center [1110, 497] width 19 height 19
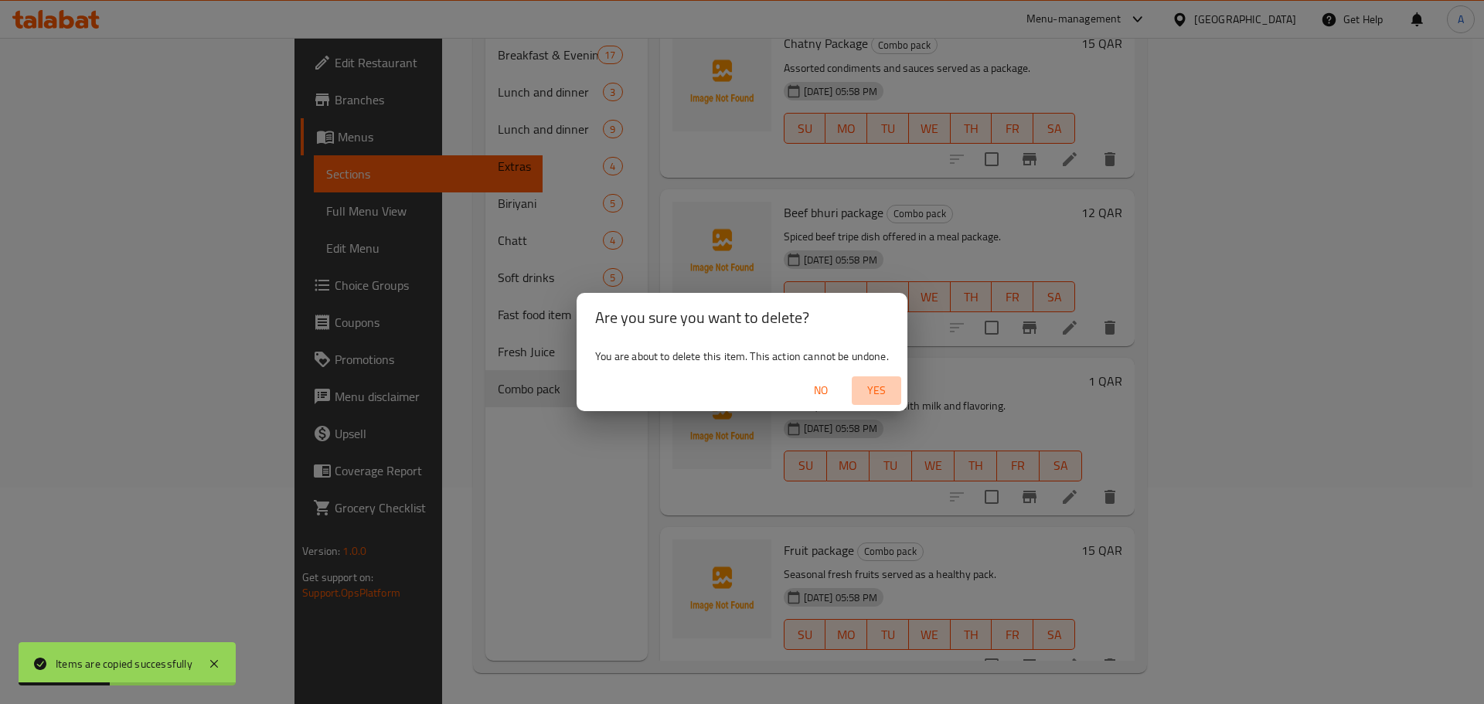
click at [884, 402] on button "Yes" at bounding box center [876, 390] width 49 height 29
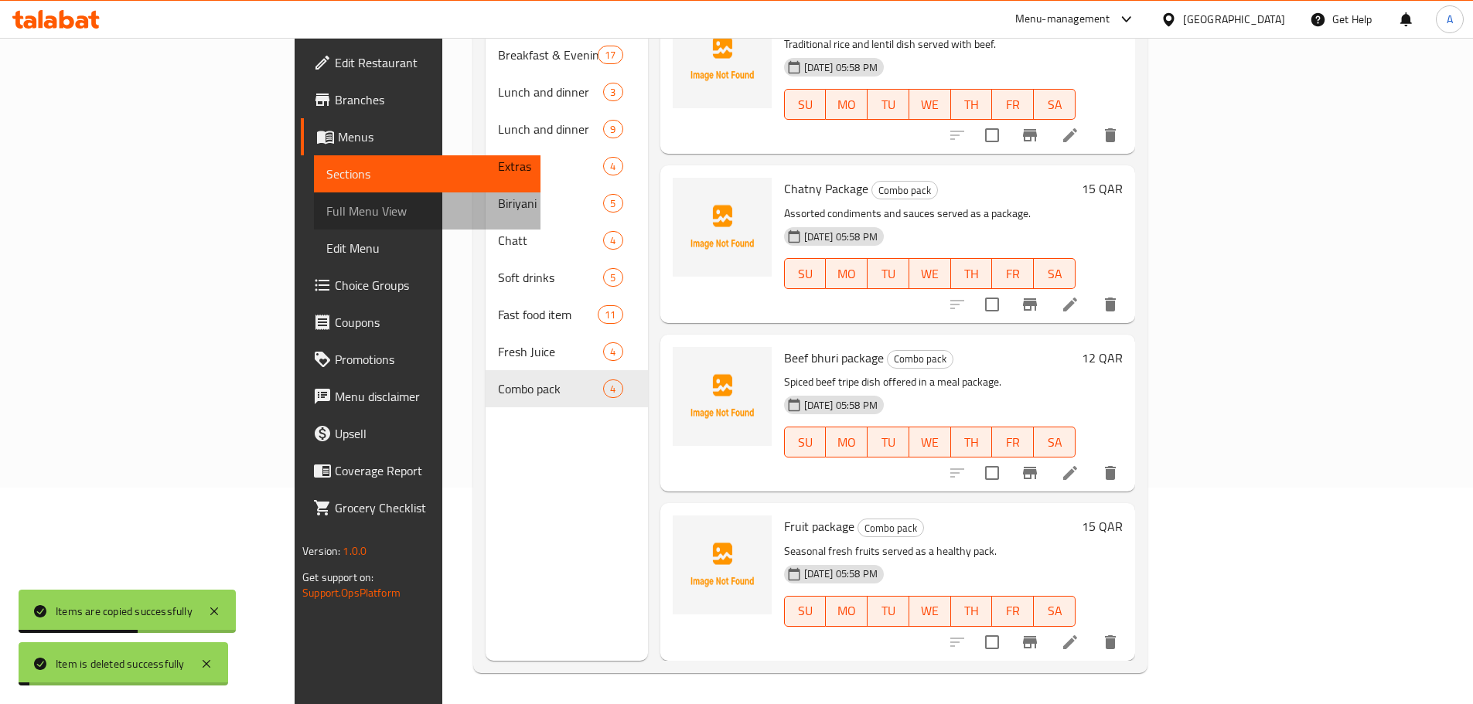
click at [314, 198] on link "Full Menu View" at bounding box center [427, 210] width 226 height 37
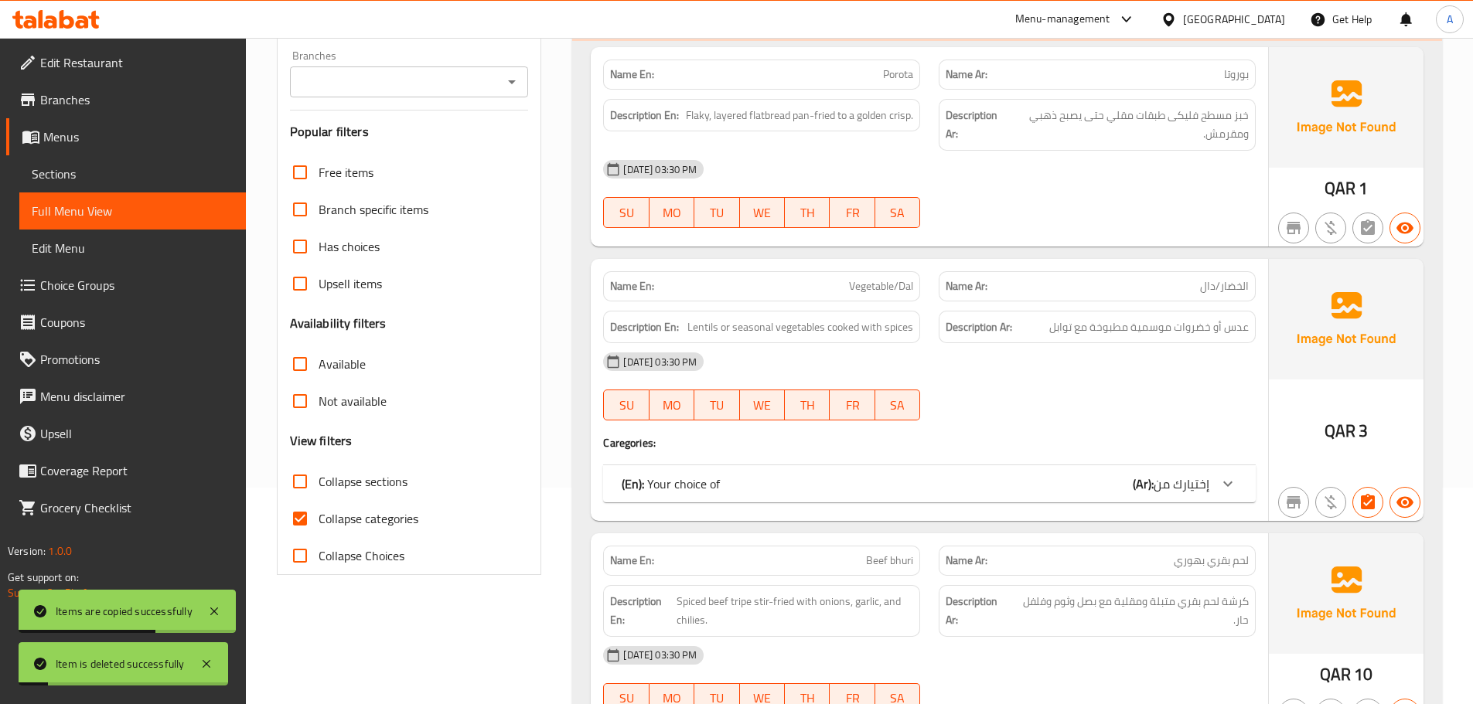
click at [81, 186] on link "Sections" at bounding box center [132, 173] width 226 height 37
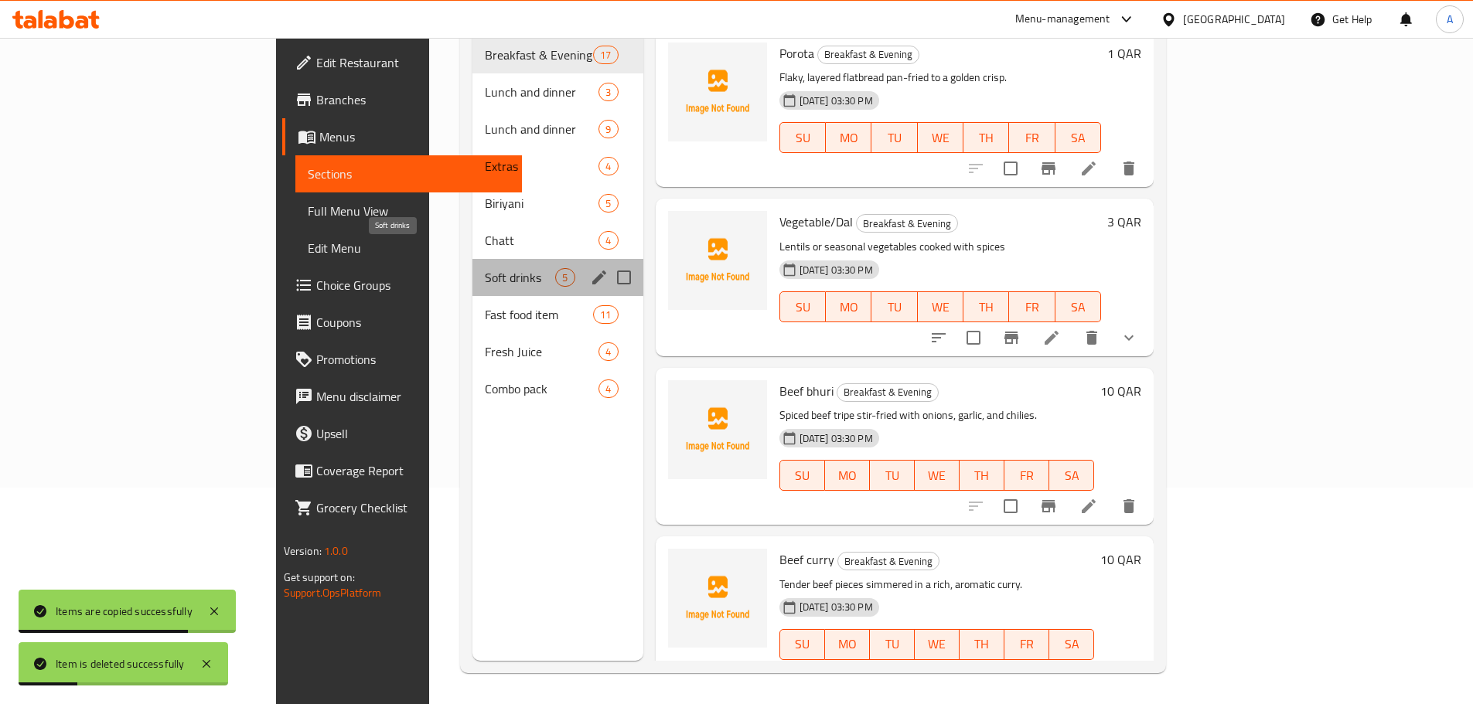
click at [485, 268] on span "Soft drinks" at bounding box center [520, 277] width 70 height 19
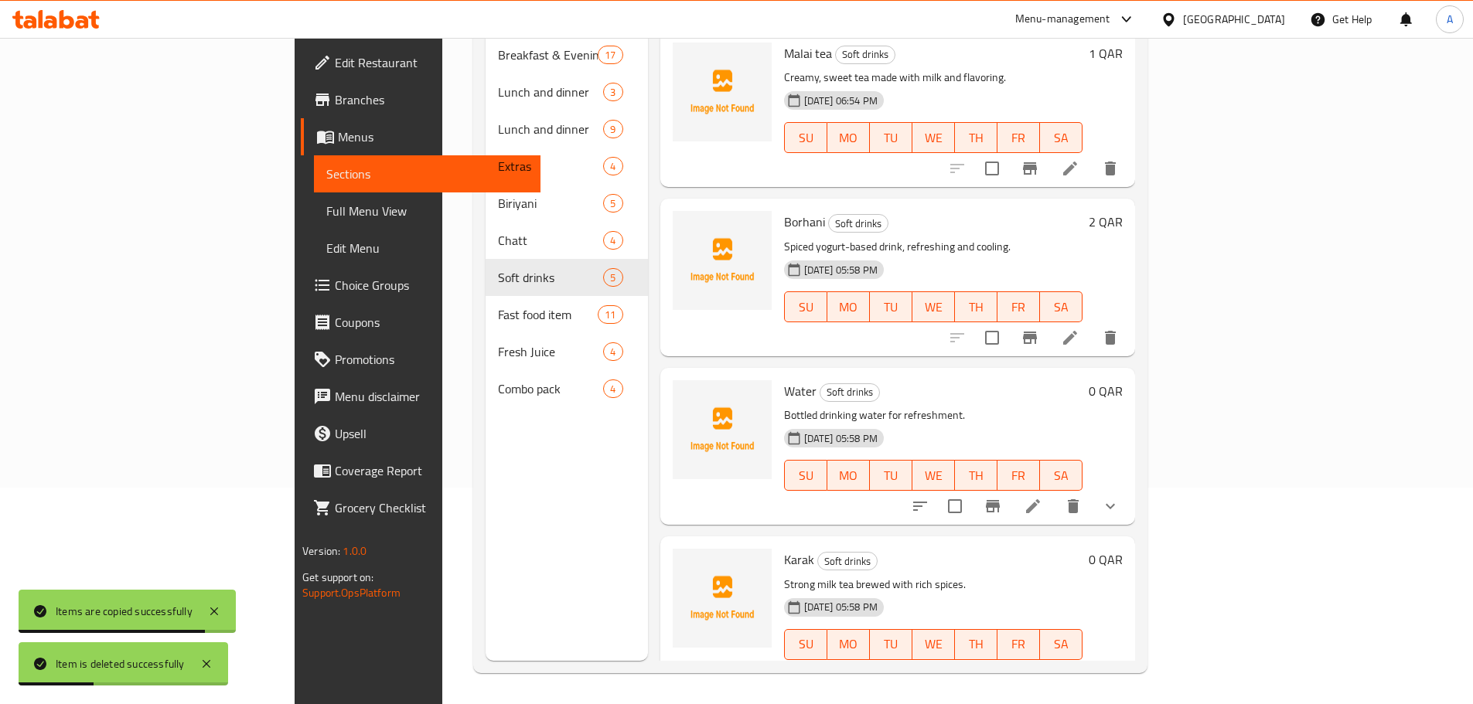
scroll to position [116, 0]
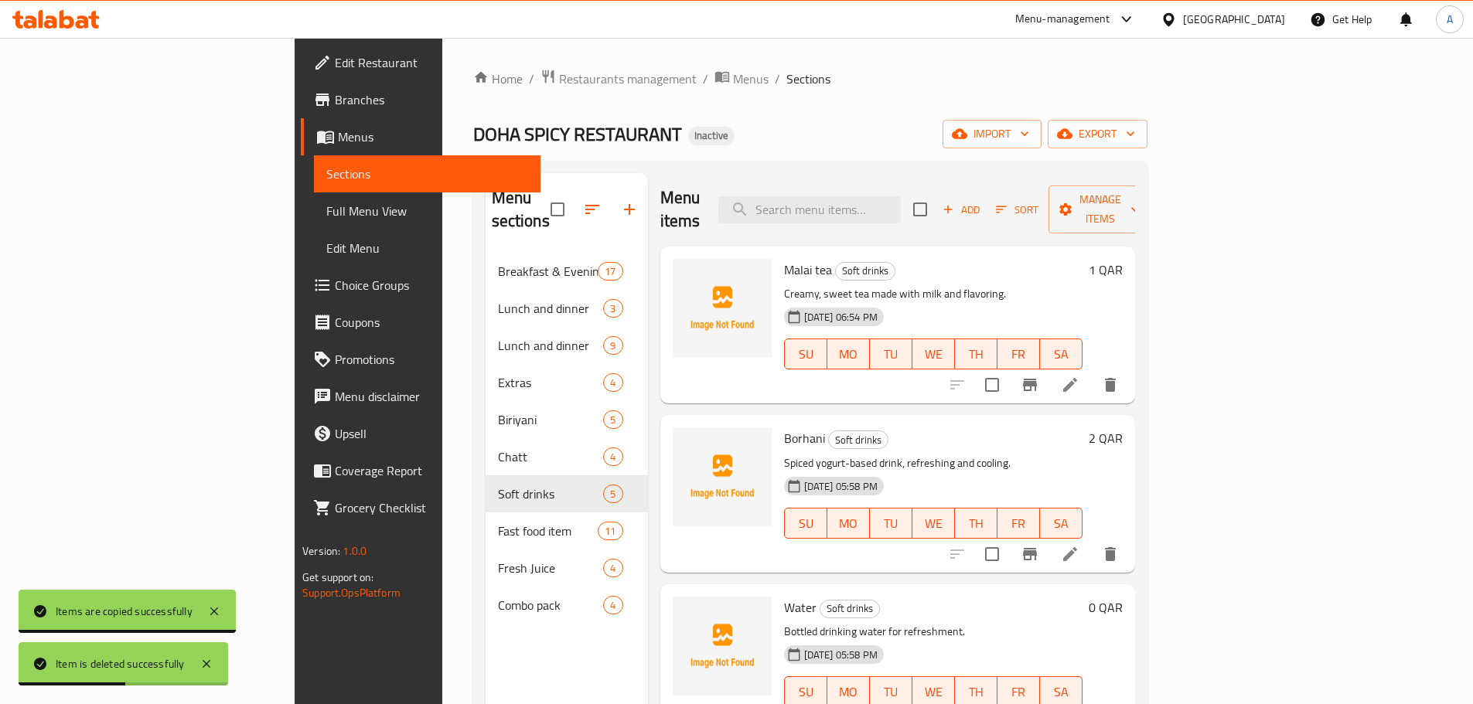
click at [1008, 203] on icon "button" at bounding box center [1001, 210] width 14 height 14
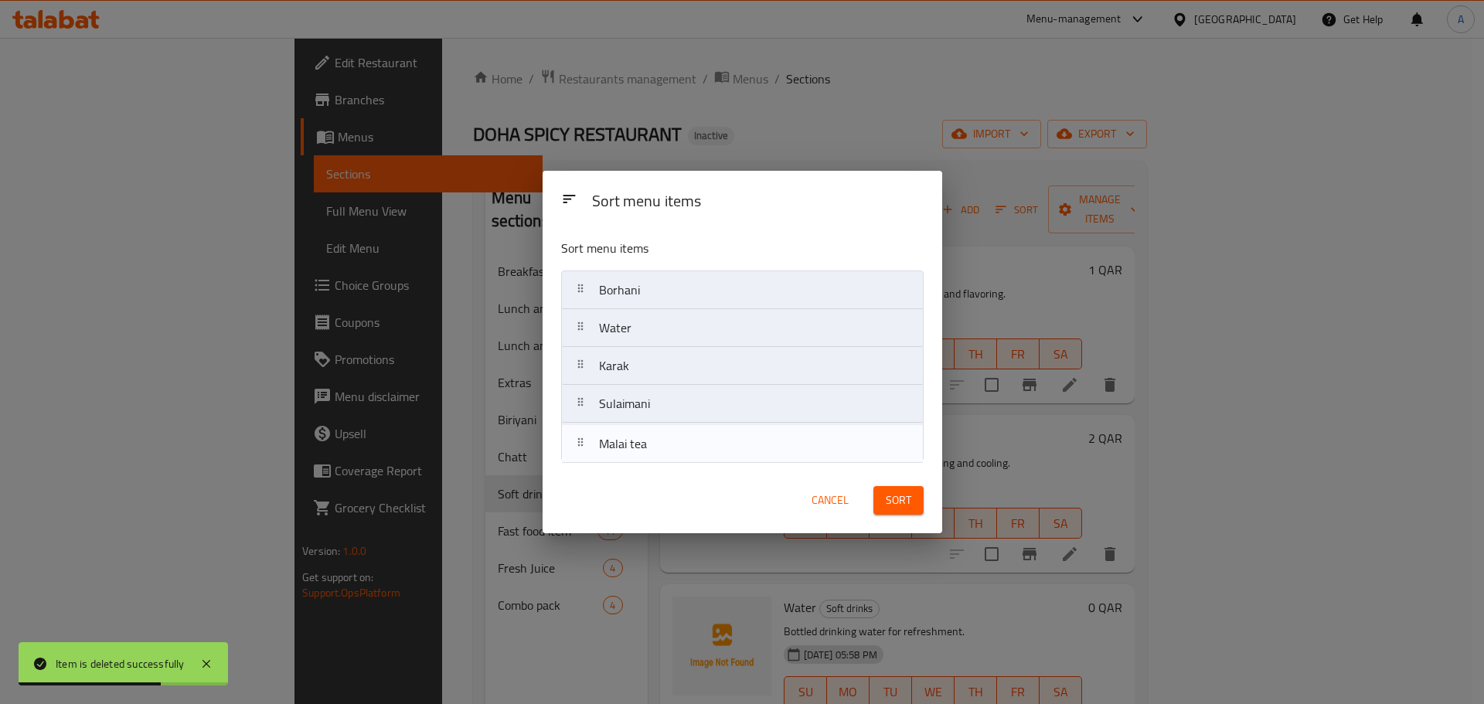
drag, startPoint x: 587, startPoint y: 291, endPoint x: 680, endPoint y: 455, distance: 187.6
click at [587, 455] on nav "Malai tea Borhani Water Karak Sulaimani" at bounding box center [742, 366] width 363 height 191
click at [904, 500] on span "Sort" at bounding box center [899, 500] width 26 height 19
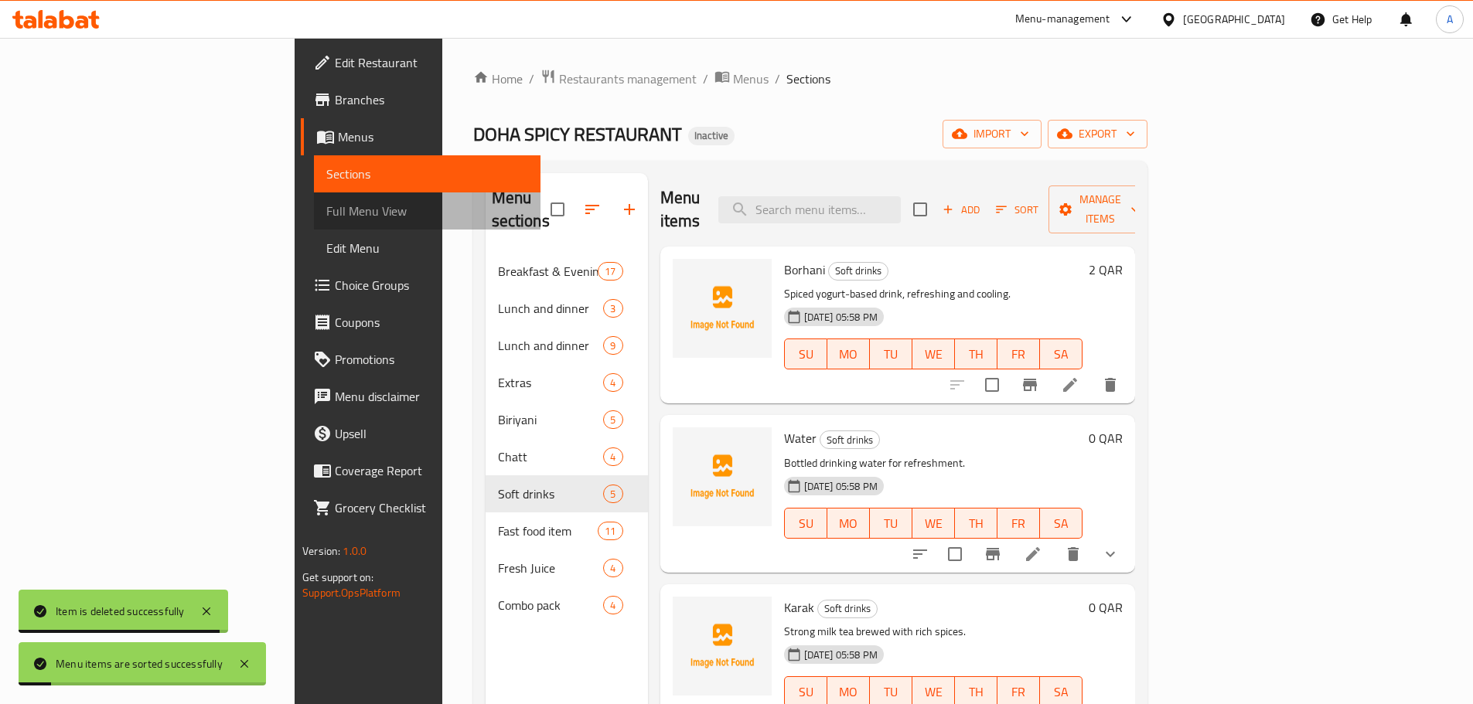
click at [326, 218] on span "Full Menu View" at bounding box center [427, 211] width 202 height 19
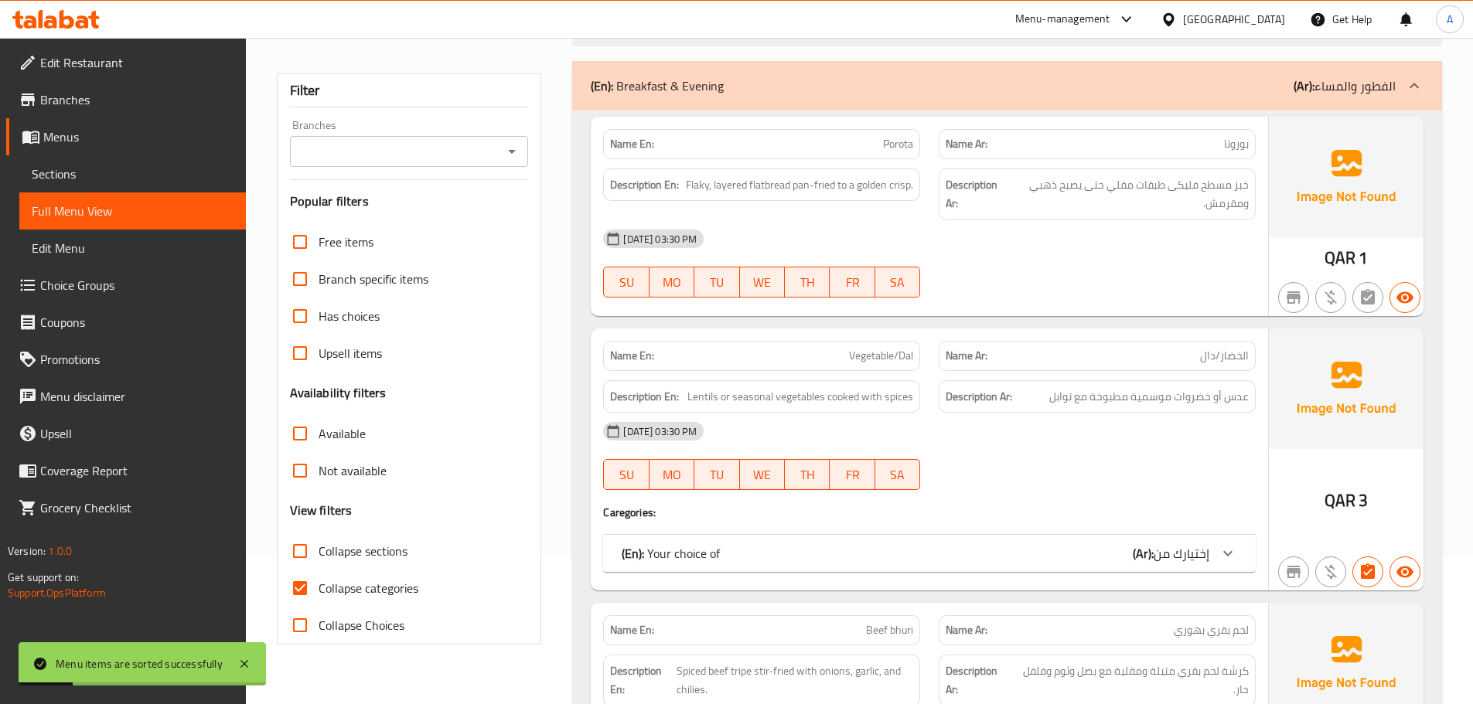
scroll to position [232, 0]
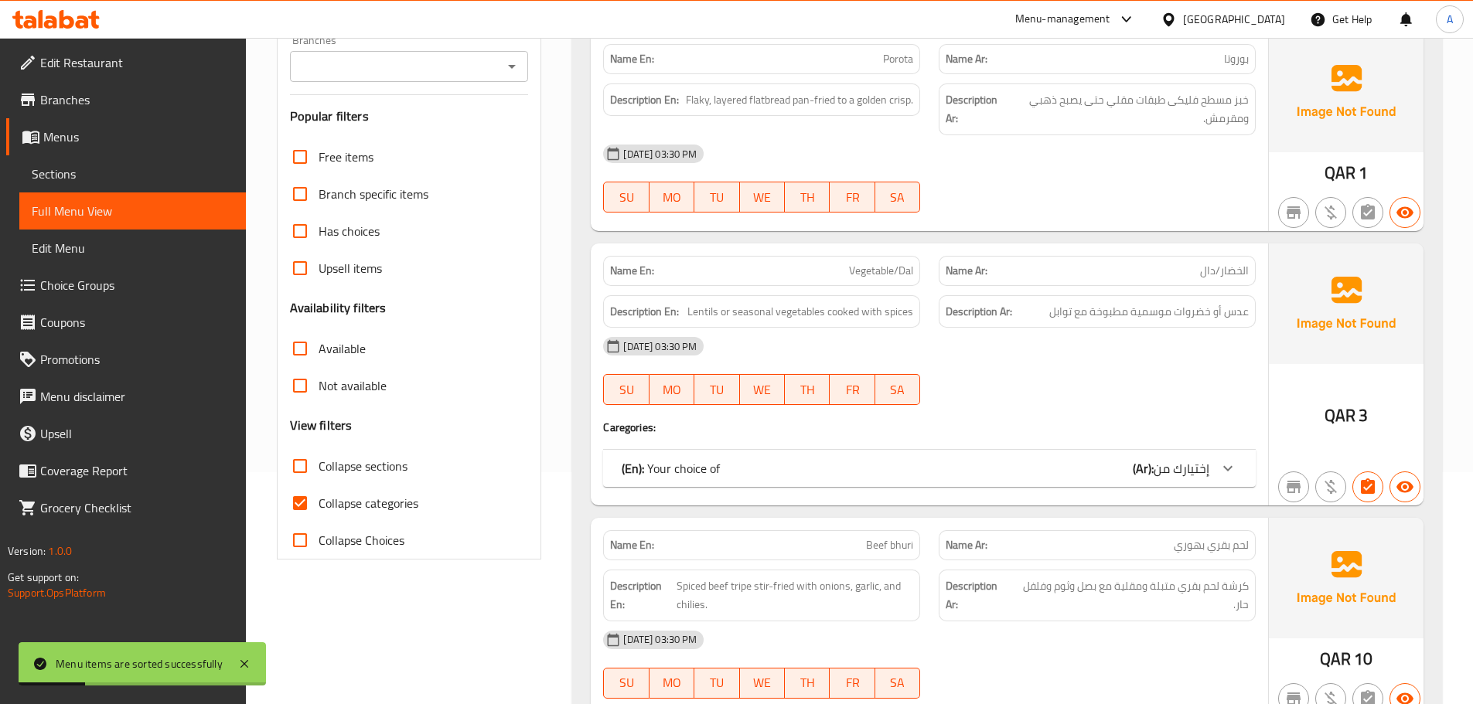
click at [335, 494] on span "Collapse categories" at bounding box center [368, 503] width 100 height 19
click at [318, 493] on input "Collapse categories" at bounding box center [299, 503] width 37 height 37
checkbox input "false"
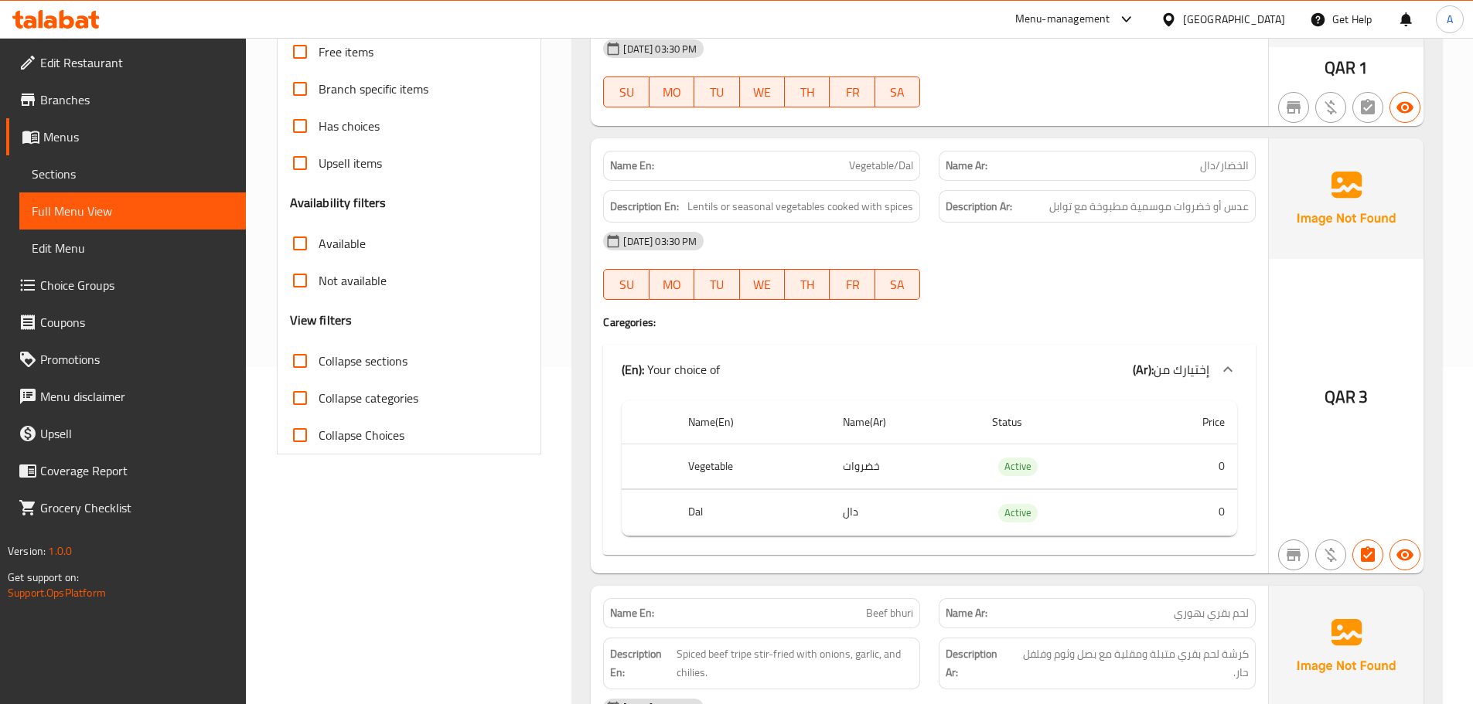
scroll to position [0, 0]
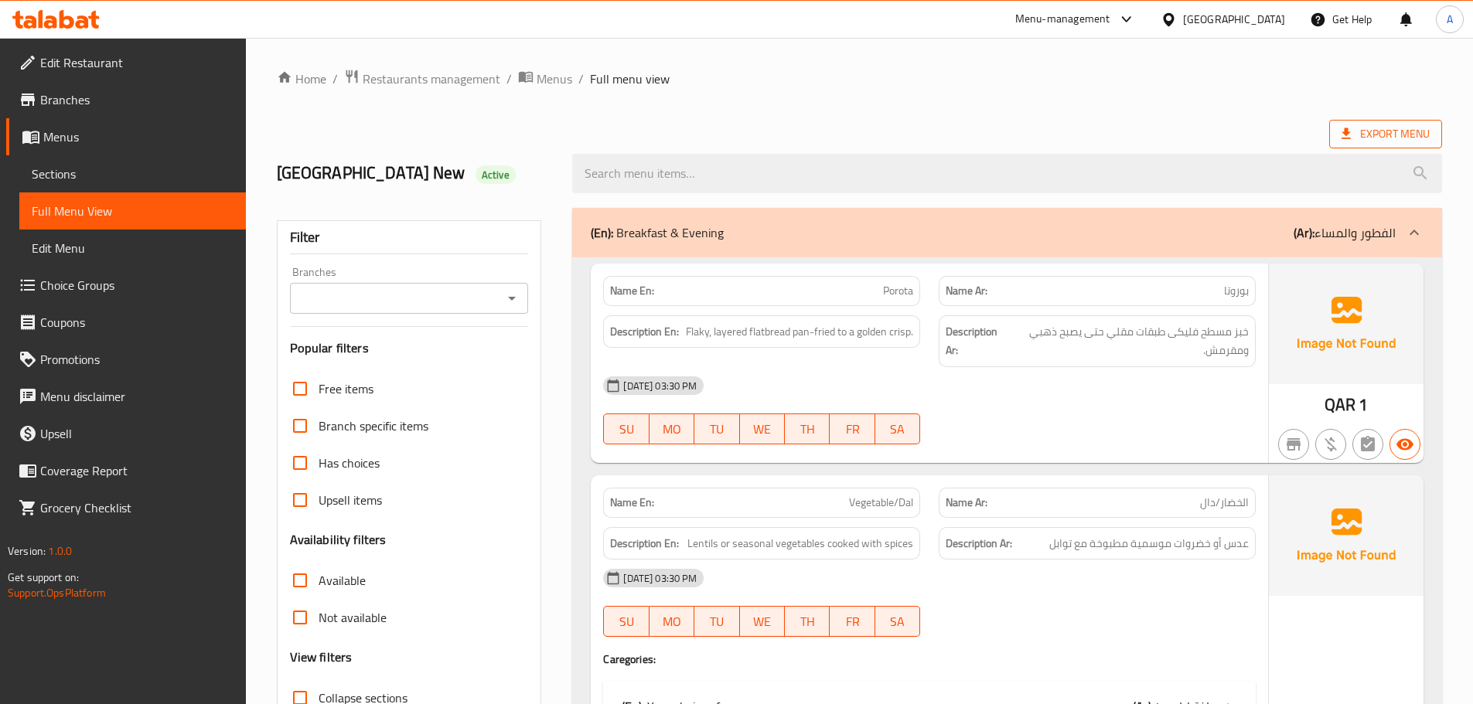
click at [1360, 138] on span "Export Menu" at bounding box center [1385, 133] width 88 height 19
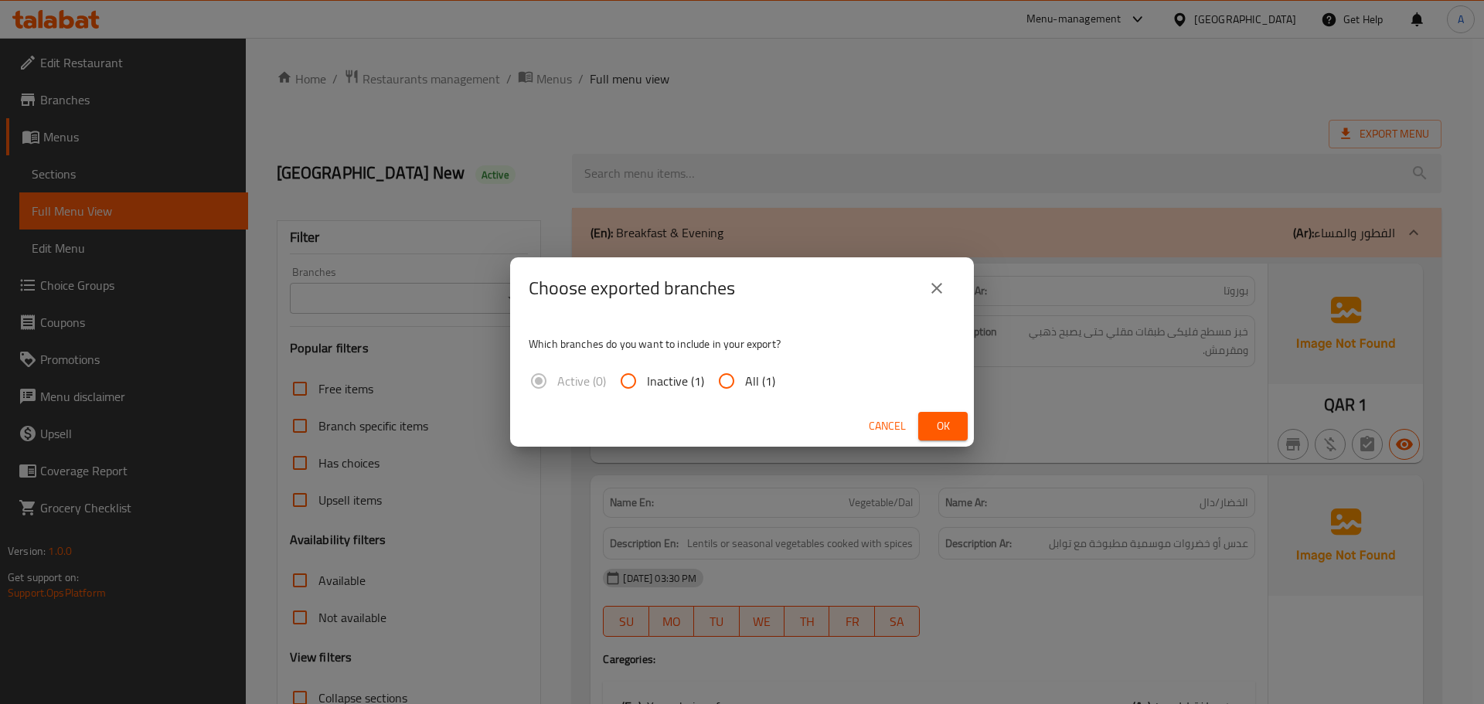
click at [711, 395] on input "All (1)" at bounding box center [726, 381] width 37 height 37
radio input "true"
click at [938, 434] on span "Ok" at bounding box center [943, 426] width 25 height 19
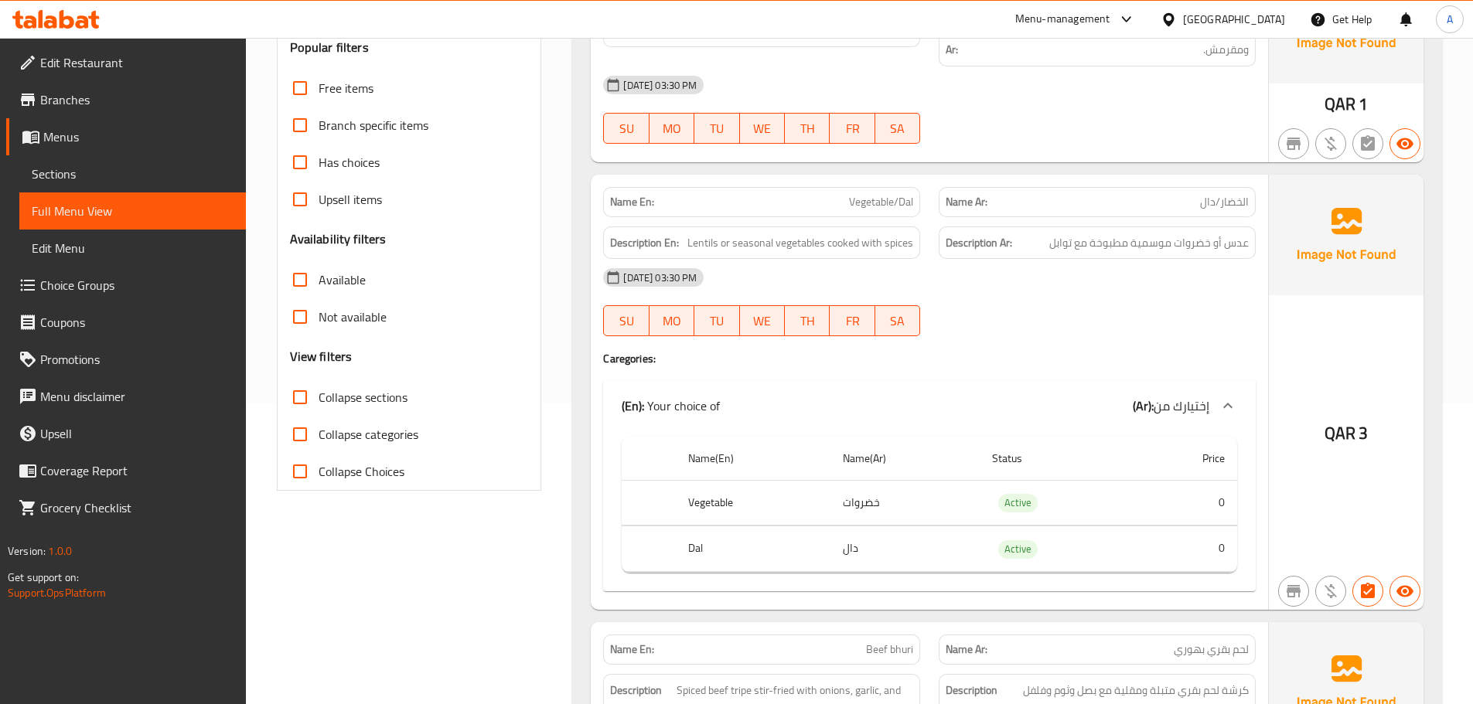
scroll to position [309, 0]
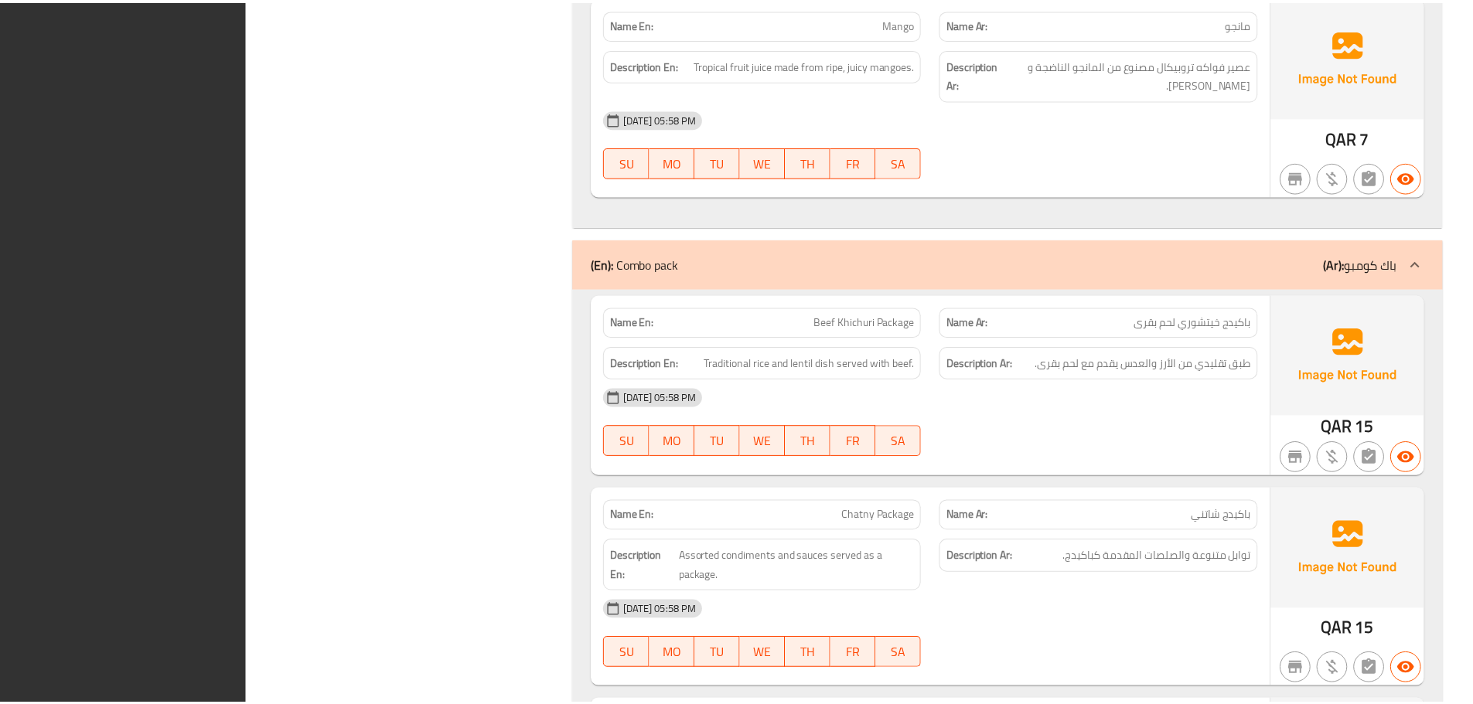
scroll to position [17921, 0]
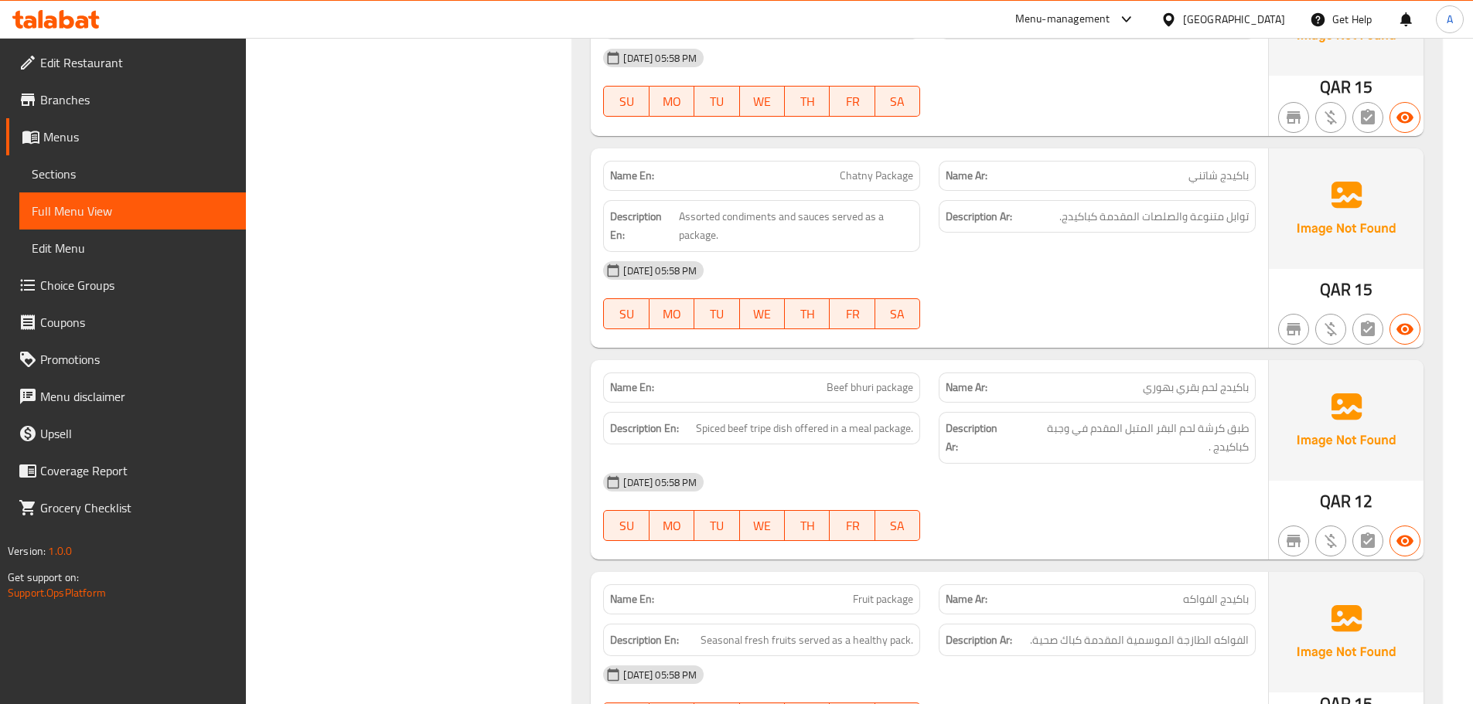
click at [134, 79] on link "Edit Restaurant" at bounding box center [126, 62] width 240 height 37
